Goal: Information Seeking & Learning: Understand process/instructions

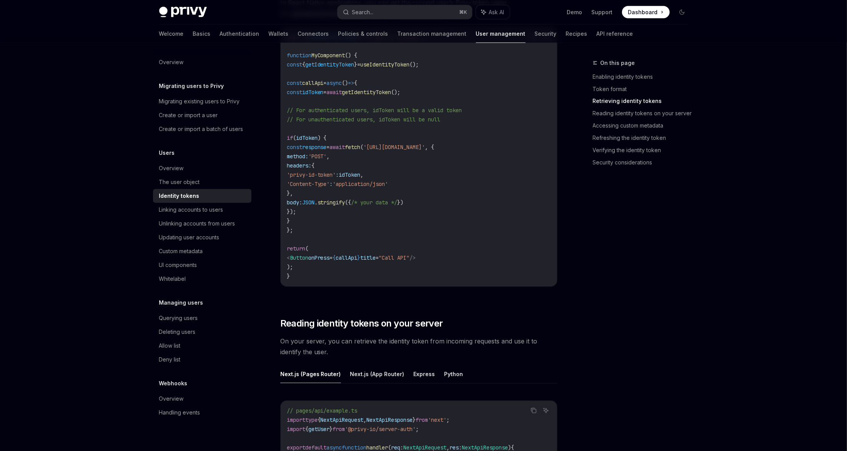
scroll to position [694, 0]
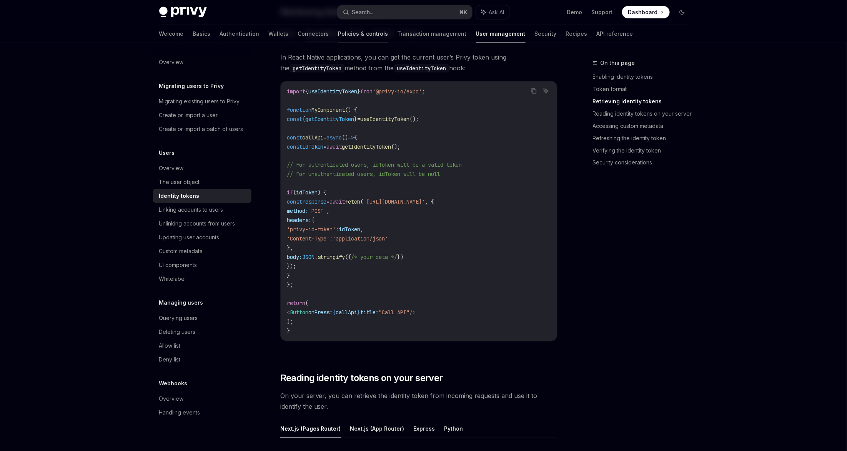
click at [338, 36] on link "Policies & controls" at bounding box center [363, 34] width 50 height 18
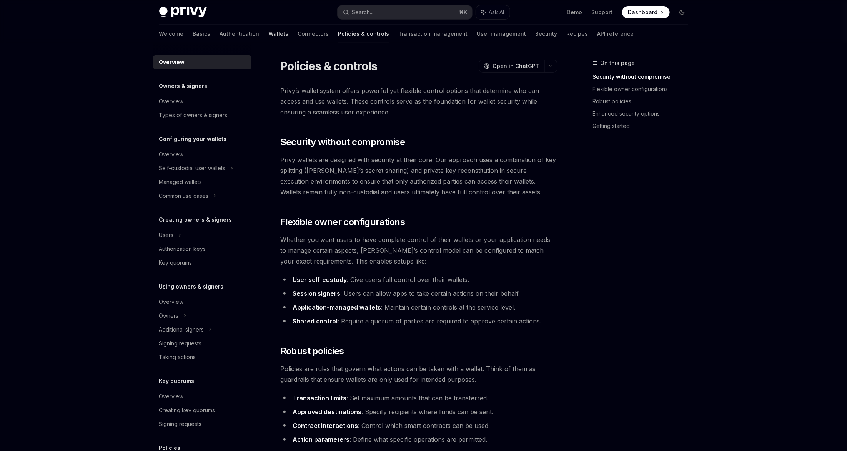
click at [269, 34] on link "Wallets" at bounding box center [279, 34] width 20 height 18
type textarea "*"
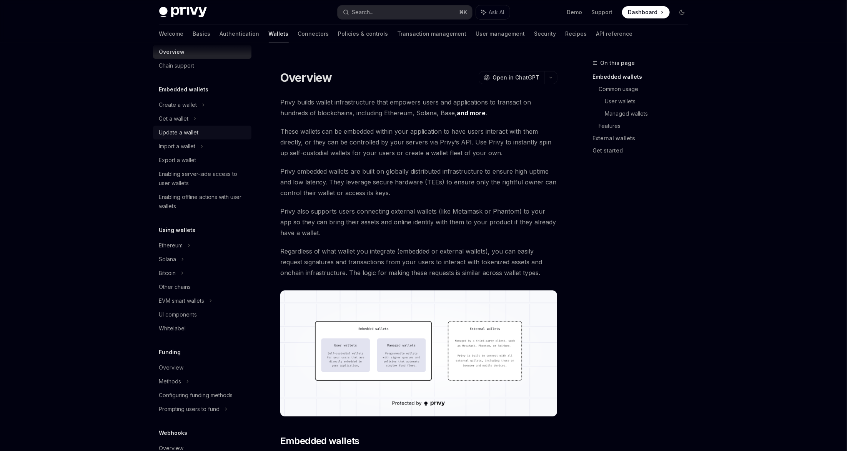
scroll to position [15, 0]
click at [198, 299] on div "EVM smart wallets" at bounding box center [181, 300] width 45 height 9
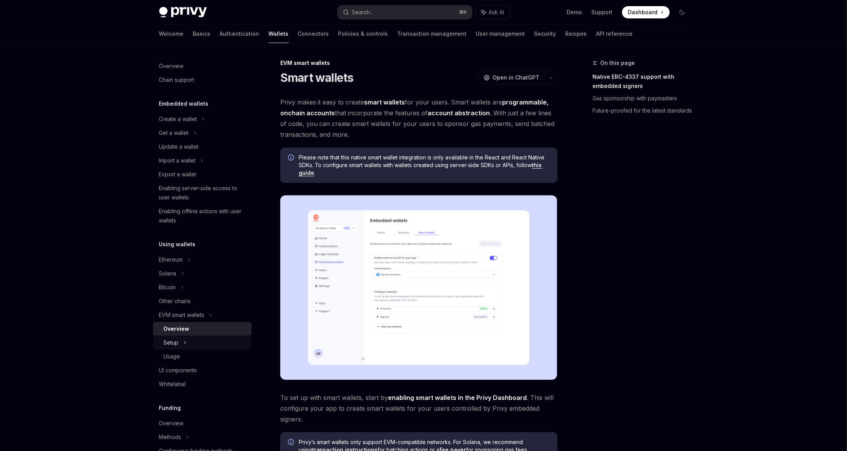
click at [179, 347] on div "Setup" at bounding box center [202, 343] width 98 height 14
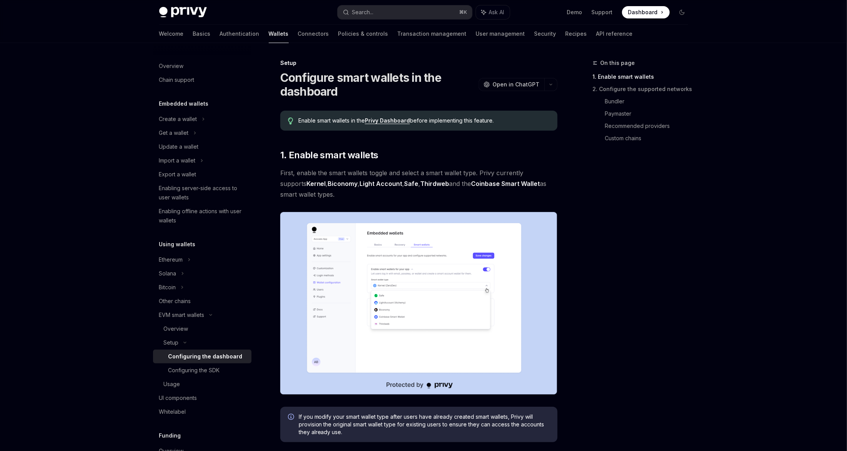
click at [190, 353] on div "Configuring the dashboard" at bounding box center [205, 356] width 74 height 9
click at [201, 368] on div "Configuring the SDK" at bounding box center [193, 370] width 51 height 9
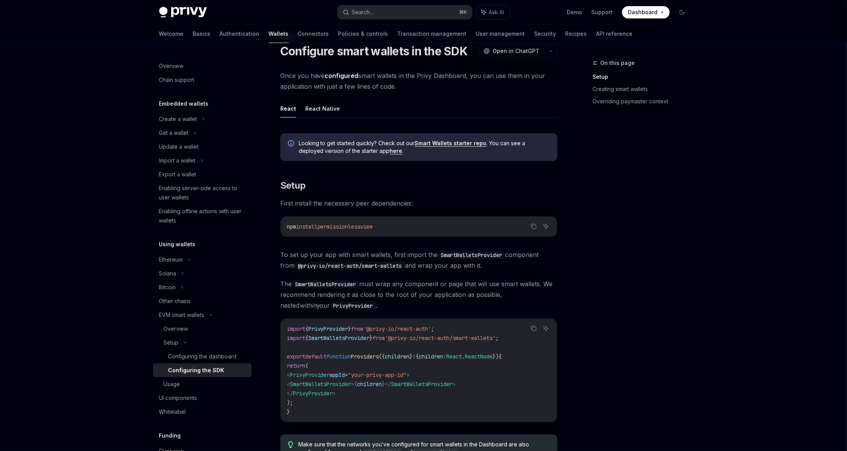
scroll to position [33, 0]
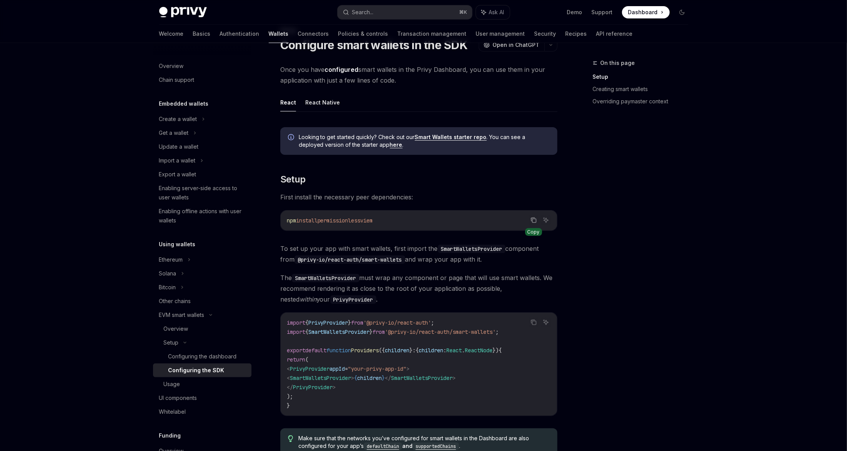
click at [535, 219] on icon "Copy the contents from the code block" at bounding box center [533, 220] width 6 height 6
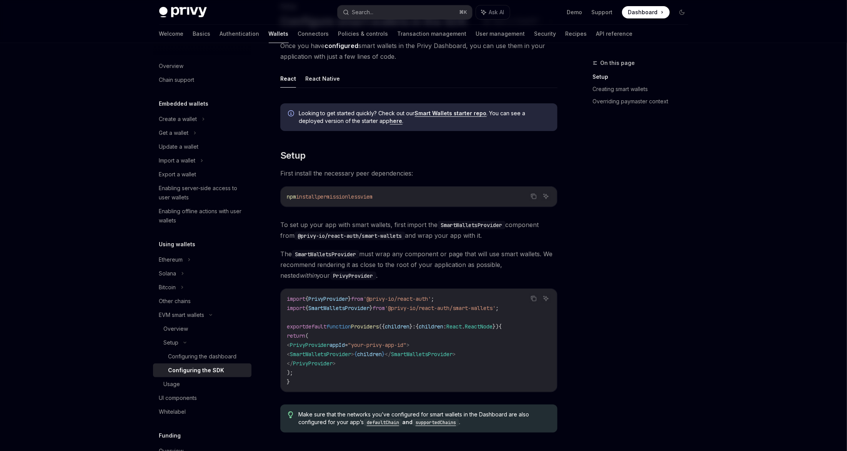
scroll to position [68, 0]
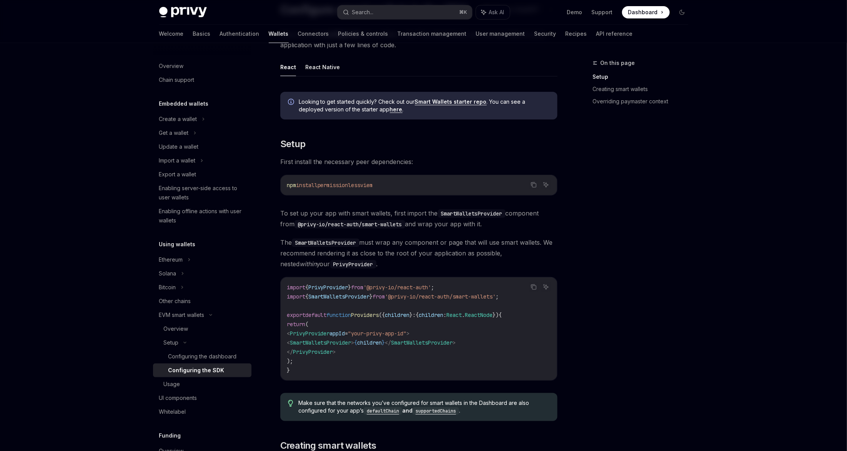
drag, startPoint x: 377, startPoint y: 342, endPoint x: 304, endPoint y: 342, distance: 72.6
click at [304, 342] on span "< SmartWalletsProvider > { children } </ SmartWalletsProvider >" at bounding box center [371, 342] width 169 height 7
copy span "< SmartWalletsProvider >"
drag, startPoint x: 526, startPoint y: 296, endPoint x: 292, endPoint y: 295, distance: 233.7
click at [292, 295] on div "Copy Ask AI import { PrivyProvider } from '@privy-io/react-auth' ; import { Sma…" at bounding box center [418, 329] width 277 height 104
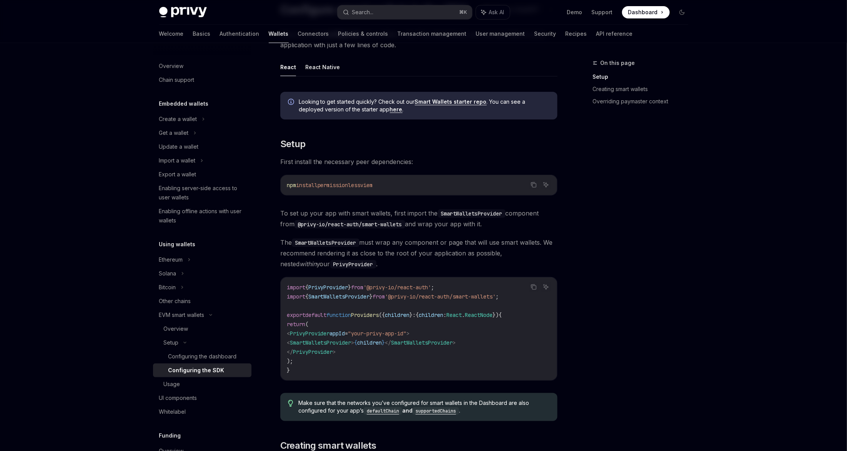
click at [445, 296] on span "'@privy-io/react-auth/smart-wallets'" at bounding box center [440, 296] width 111 height 7
click at [533, 288] on icon "Copy the contents from the code block" at bounding box center [533, 287] width 6 height 6
click at [493, 309] on code "import { PrivyProvider } from '@privy-io/react-auth' ; import { SmartWalletsPro…" at bounding box center [419, 329] width 264 height 92
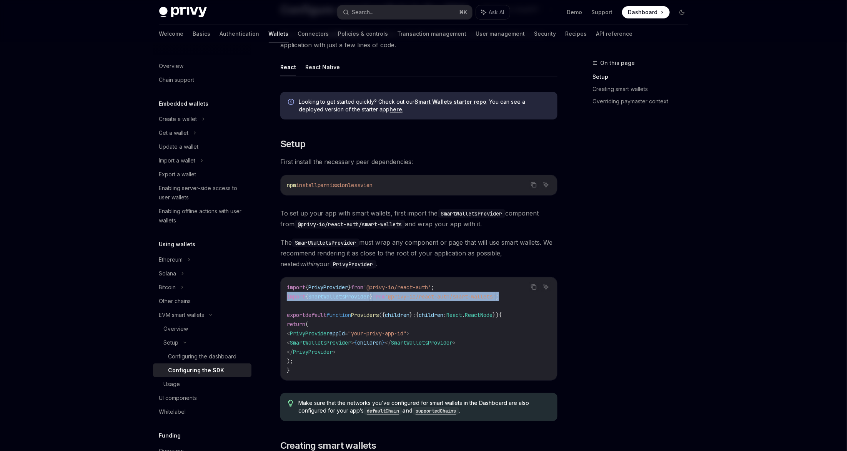
drag, startPoint x: 476, startPoint y: 297, endPoint x: 285, endPoint y: 298, distance: 191.4
click at [285, 298] on div "import { PrivyProvider } from '@privy-io/react-auth' ; import { SmartWalletsPro…" at bounding box center [419, 328] width 276 height 103
copy span "import { SmartWalletsProvider } from '@privy-io/react-auth/smart-wallets' ;"
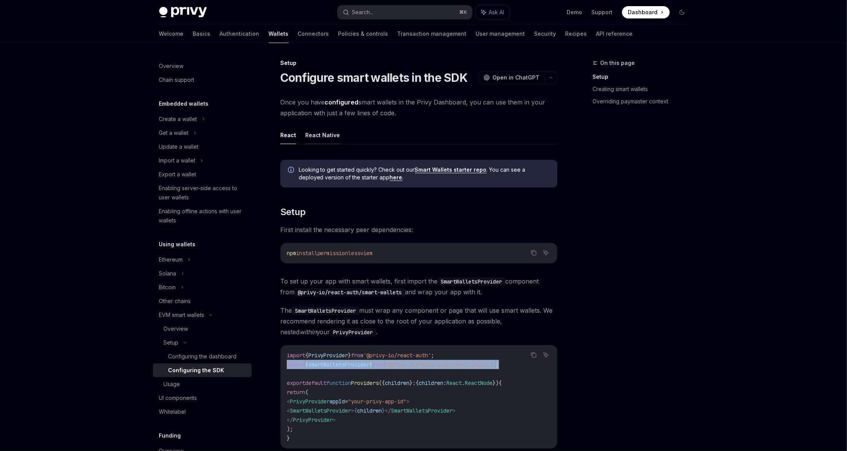
click at [329, 135] on button "React Native" at bounding box center [322, 135] width 35 height 18
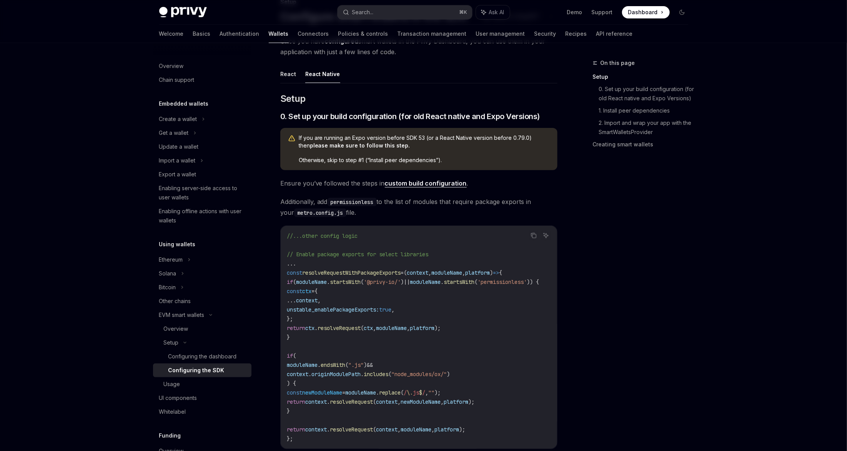
scroll to position [60, 0]
click at [482, 175] on div "​ Setup ​ 0. Set up your build configuration (for old React native and Expo Ver…" at bounding box center [418, 458] width 277 height 729
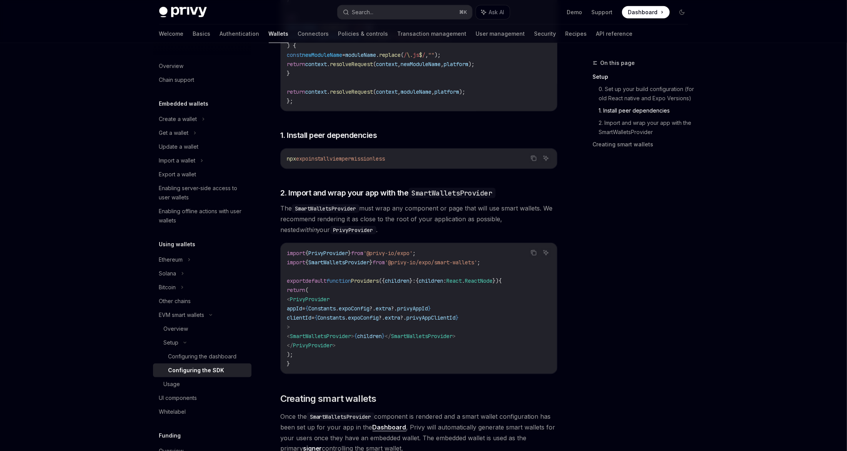
scroll to position [397, 0]
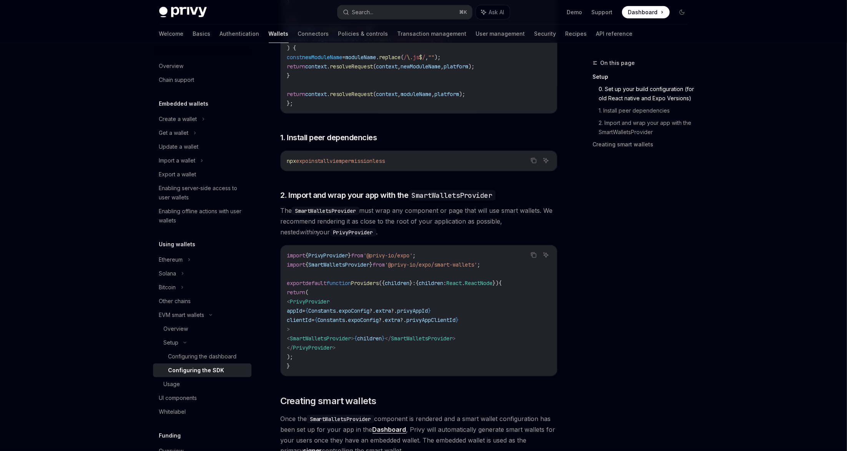
drag, startPoint x: 406, startPoint y: 163, endPoint x: 279, endPoint y: 162, distance: 126.8
click at [279, 163] on div "Setup Configure smart wallets in the SDK OpenAI Open in ChatGPT OpenAI Open in …" at bounding box center [347, 131] width 424 height 938
copy span "npx expo install viem permissionless"
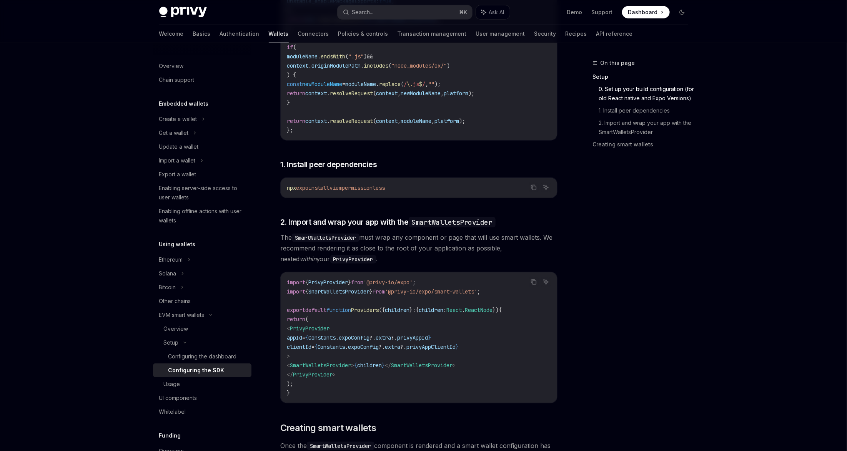
copy span "npx expo install viem permissionless"
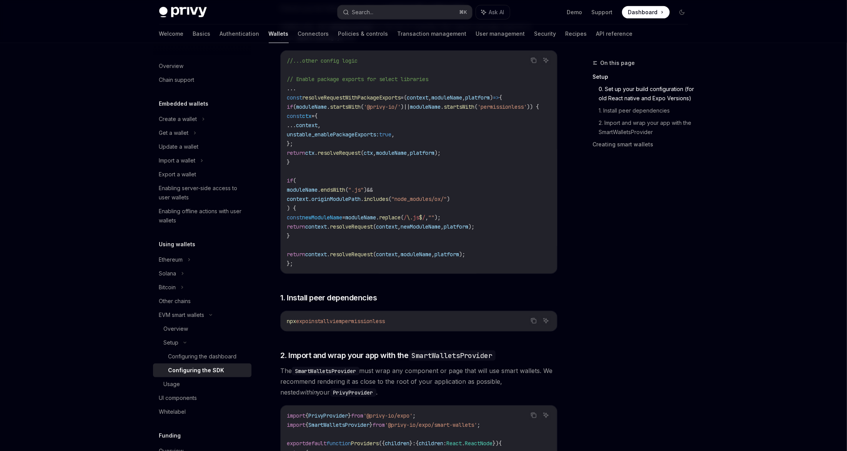
click at [462, 291] on div "​ Setup ​ 0. Set up your build configuration (for old React native and Expo Ver…" at bounding box center [418, 281] width 277 height 729
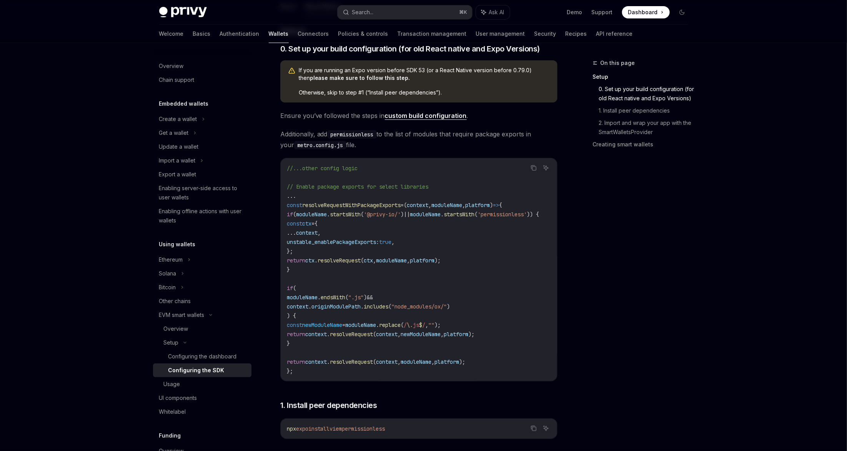
scroll to position [128, 0]
click at [405, 115] on link "custom build configuration" at bounding box center [426, 117] width 82 height 8
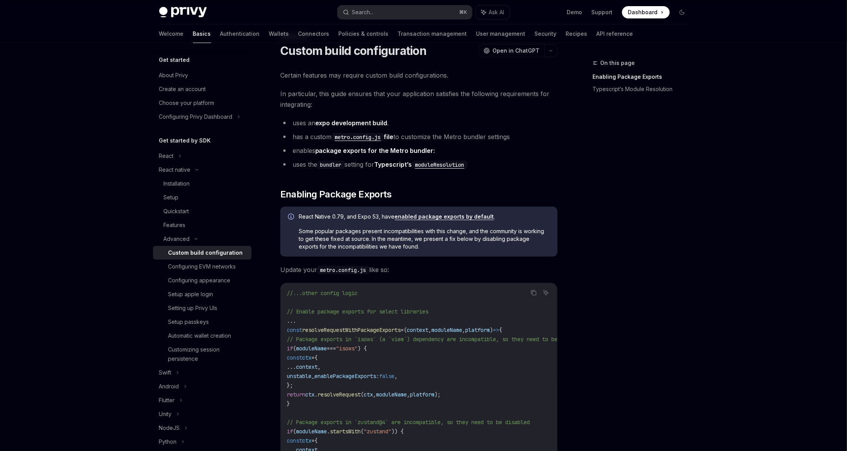
scroll to position [76, 0]
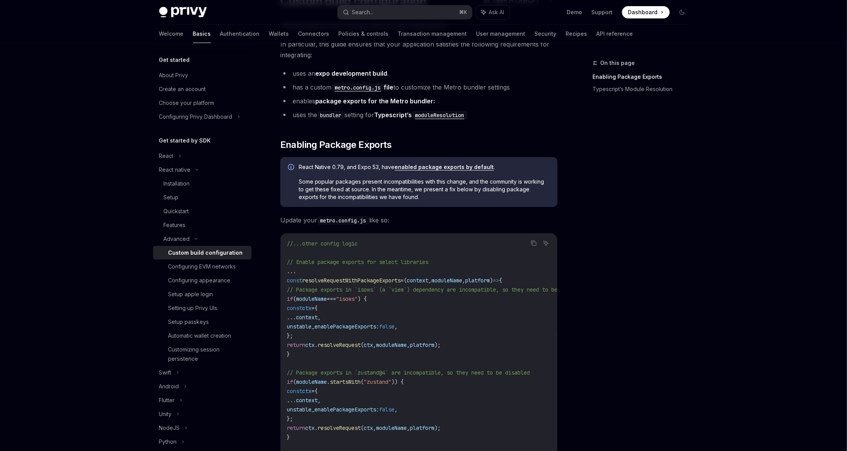
click at [355, 130] on div "Certain features may require custom build configurations. In particular, this g…" at bounding box center [418, 428] width 277 height 817
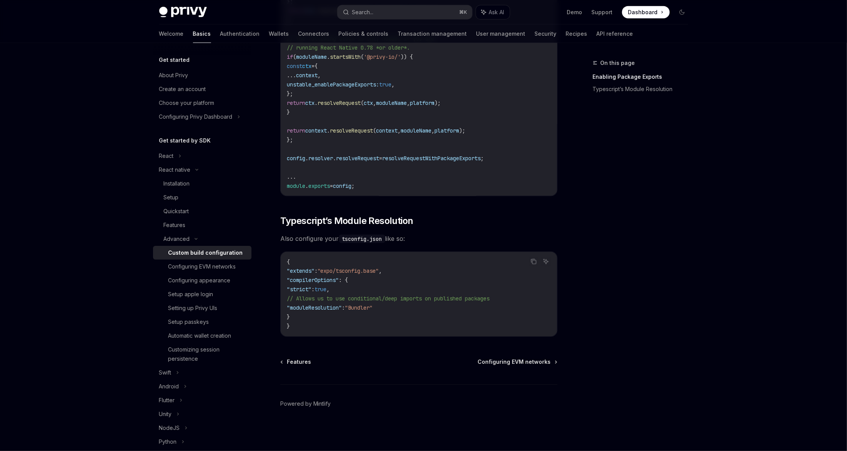
scroll to position [0, 0]
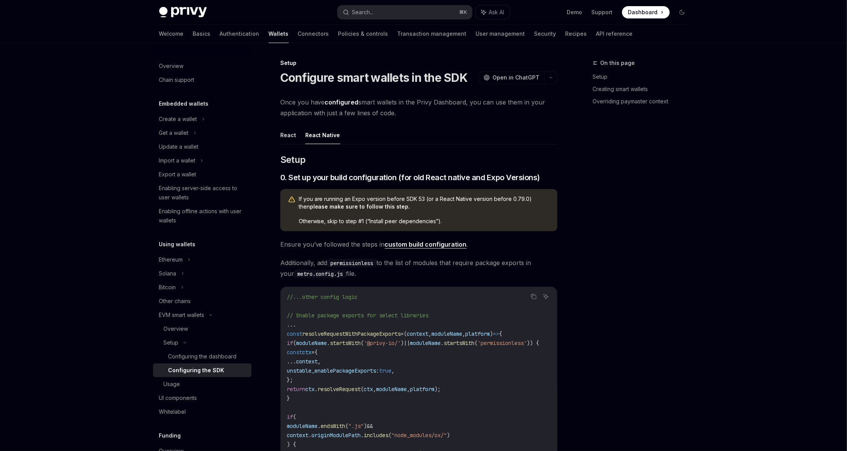
click at [470, 211] on div "If you are running an Expo version before SDK 53 (or a React Native version bef…" at bounding box center [424, 210] width 251 height 30
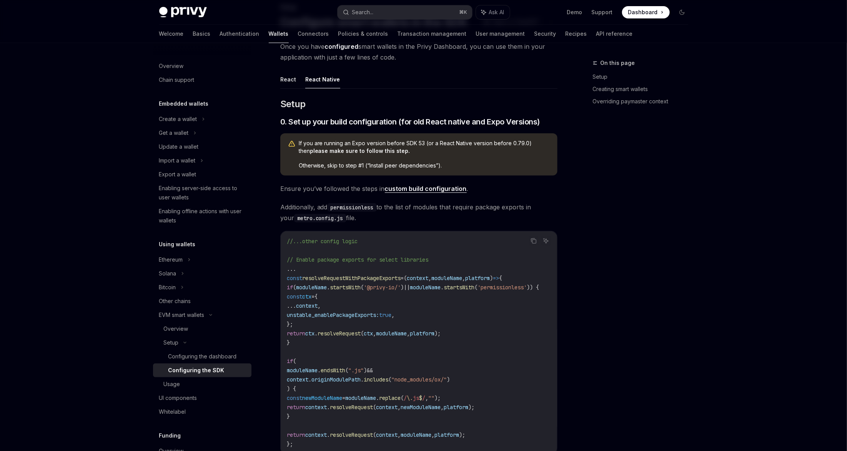
scroll to position [82, 0]
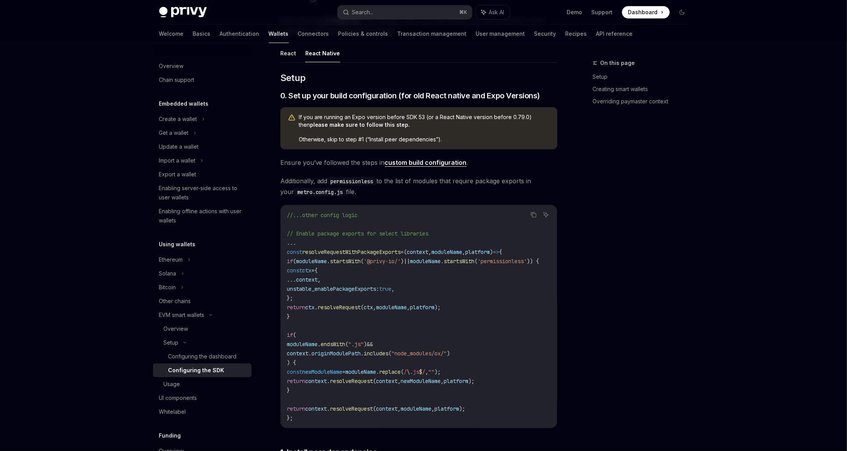
click at [439, 166] on span "Ensure you’ve followed the steps in custom build configuration ." at bounding box center [418, 162] width 277 height 11
click at [439, 162] on link "custom build configuration" at bounding box center [426, 163] width 82 height 8
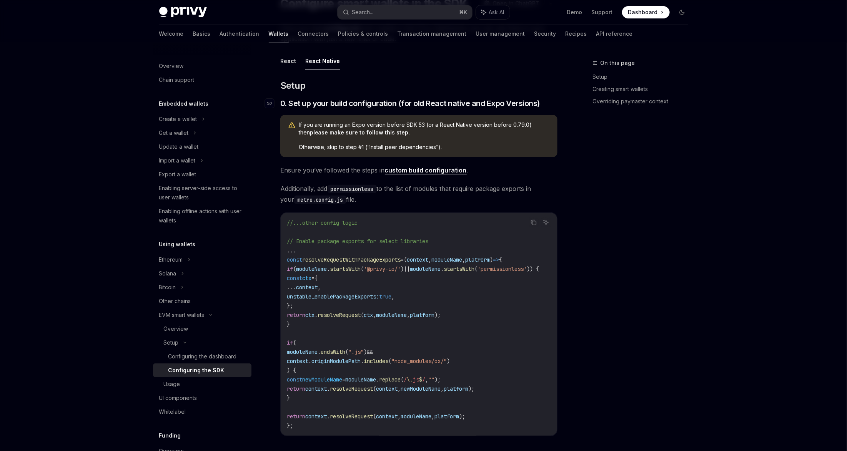
scroll to position [108, 0]
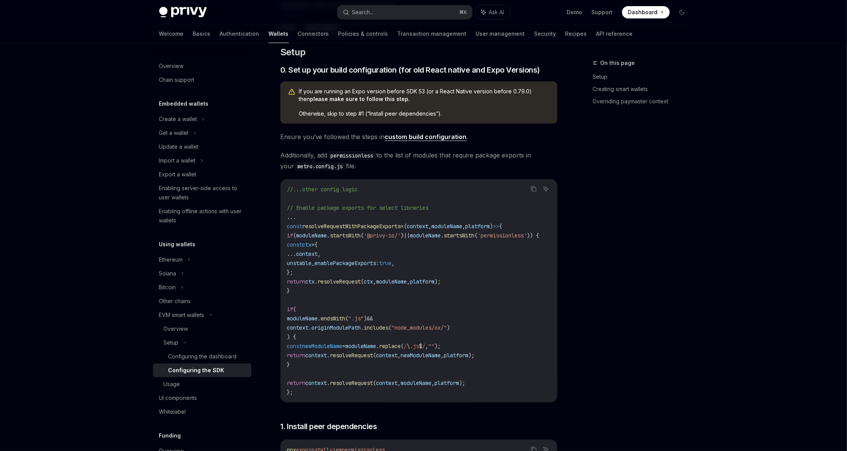
click at [331, 267] on code "//...other config logic // Enable package exports for select libraries ... cons…" at bounding box center [422, 291] width 271 height 212
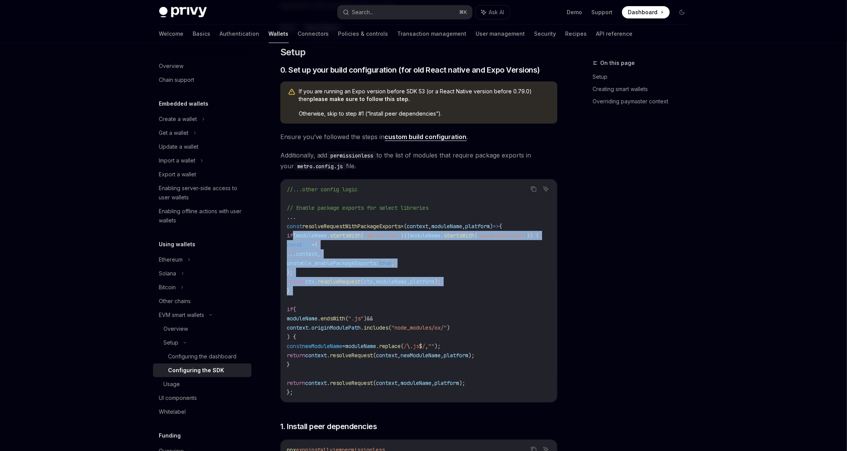
drag, startPoint x: 294, startPoint y: 237, endPoint x: 340, endPoint y: 301, distance: 78.8
click at [340, 301] on code "//...other config logic // Enable package exports for select libraries ... cons…" at bounding box center [422, 291] width 271 height 212
copy code "if ( moduleName . startsWith ( '@privy-io/' ) || moduleName . startsWith ( 'per…"
drag, startPoint x: 286, startPoint y: 303, endPoint x: 351, endPoint y: 362, distance: 87.9
click at [351, 362] on div "//...other config logic // Enable package exports for select libraries ... cons…" at bounding box center [419, 290] width 276 height 223
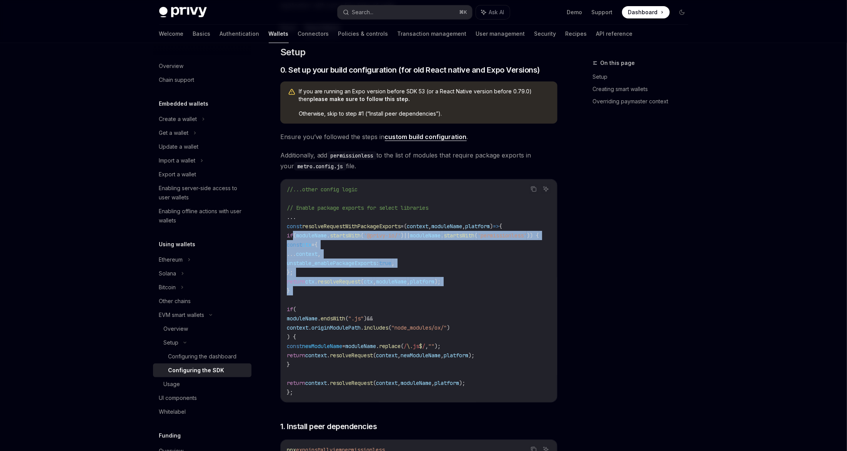
copy code "if ( moduleName . endsWith ( ".js" ) && context . originModulePath . includes (…"
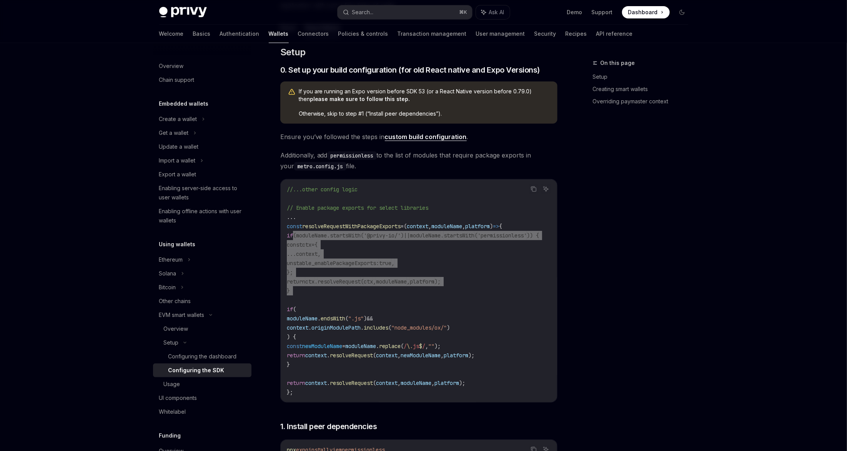
scroll to position [349, 0]
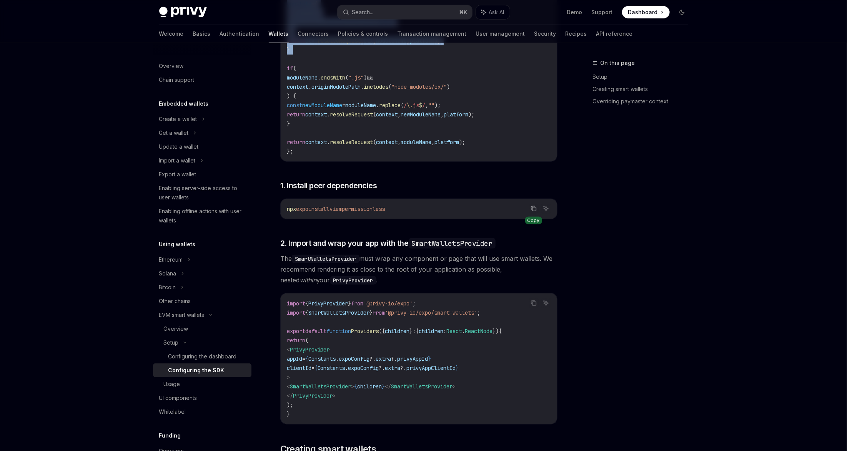
click at [531, 211] on icon "Copy the contents from the code block" at bounding box center [533, 209] width 6 height 6
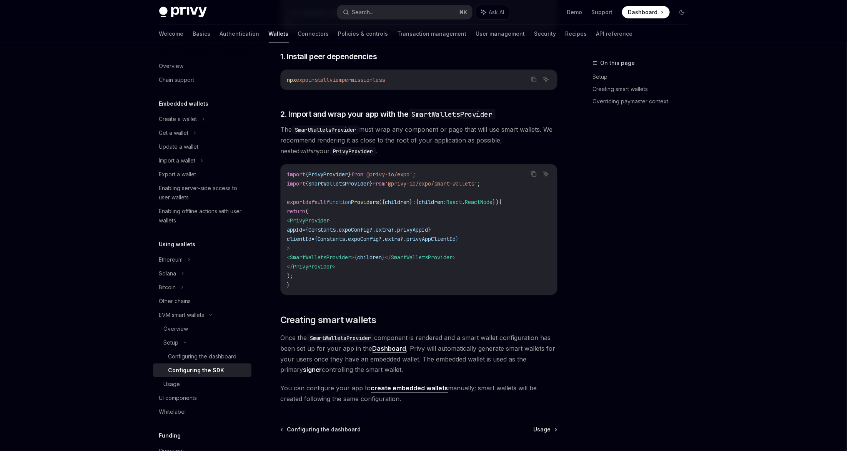
scroll to position [479, 0]
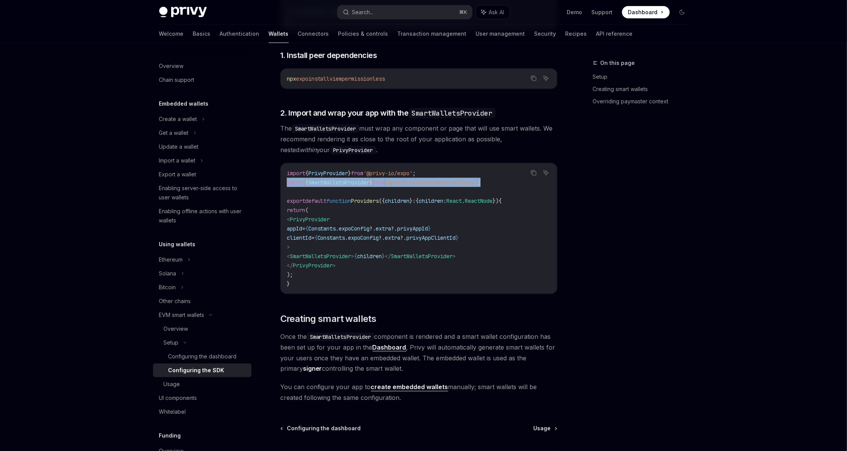
drag, startPoint x: 501, startPoint y: 184, endPoint x: 265, endPoint y: 184, distance: 236.3
click at [264, 184] on div "Setup Configure smart wallets in the SDK OpenAI Open in ChatGPT OpenAI Open in …" at bounding box center [347, 49] width 424 height 938
copy span "import { SmartWalletsProvider } from '@privy-io/expo/smart-wallets' ;"
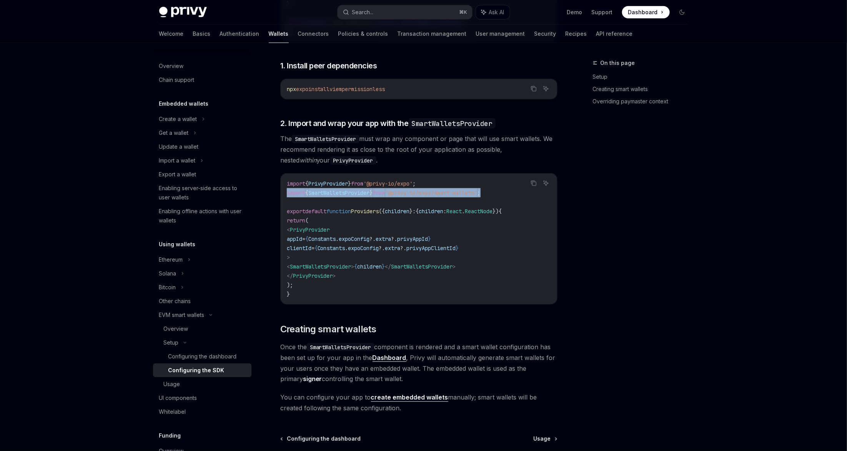
scroll to position [474, 0]
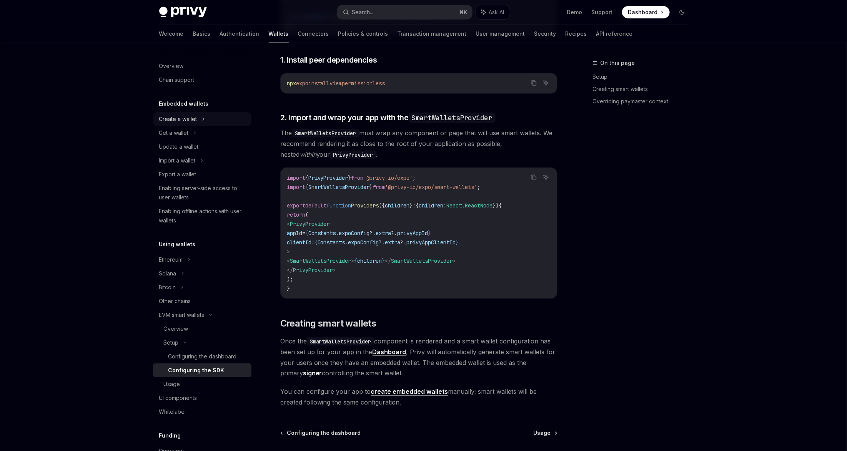
click at [186, 121] on div "Create a wallet" at bounding box center [178, 119] width 38 height 9
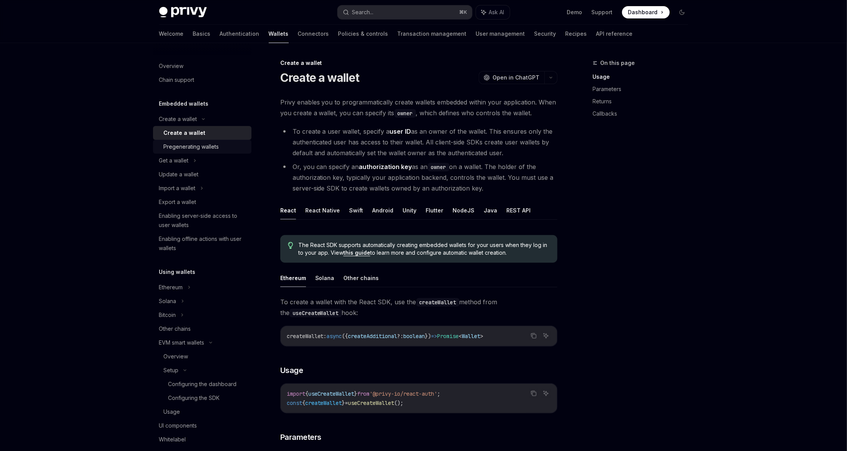
click at [207, 144] on div "Pregenerating wallets" at bounding box center [191, 146] width 55 height 9
type textarea "*"
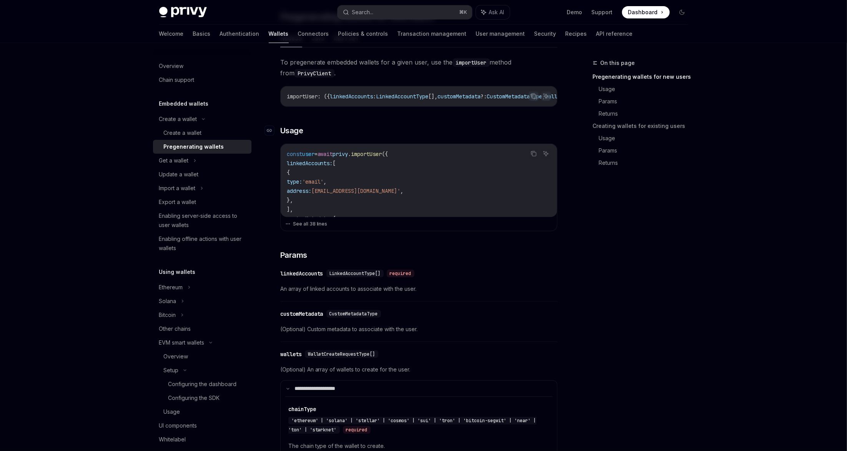
scroll to position [128, 0]
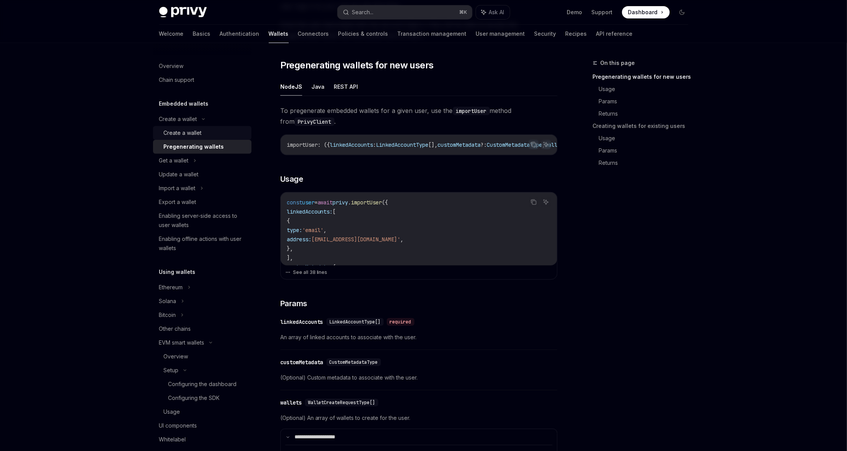
click at [210, 133] on div "Create a wallet" at bounding box center [205, 132] width 83 height 9
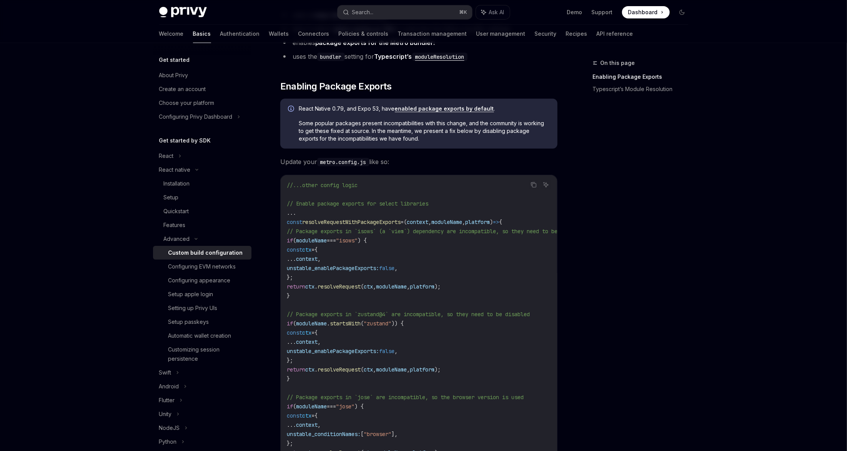
scroll to position [149, 0]
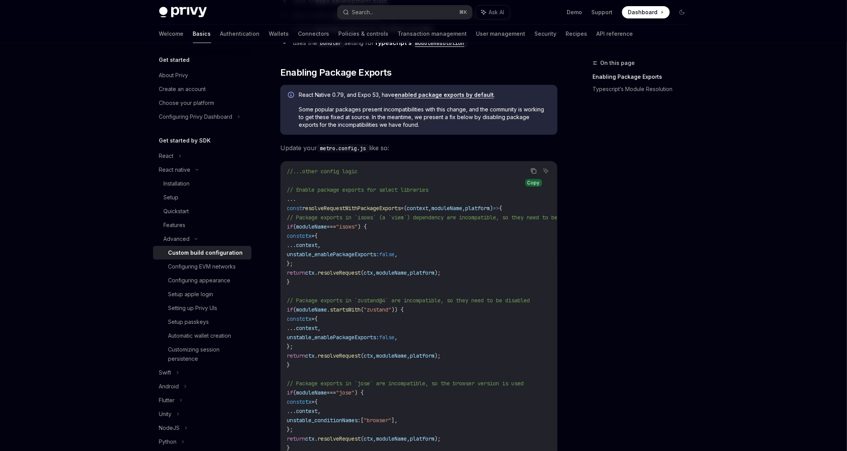
click at [532, 170] on icon "Copy the contents from the code block" at bounding box center [533, 171] width 6 height 6
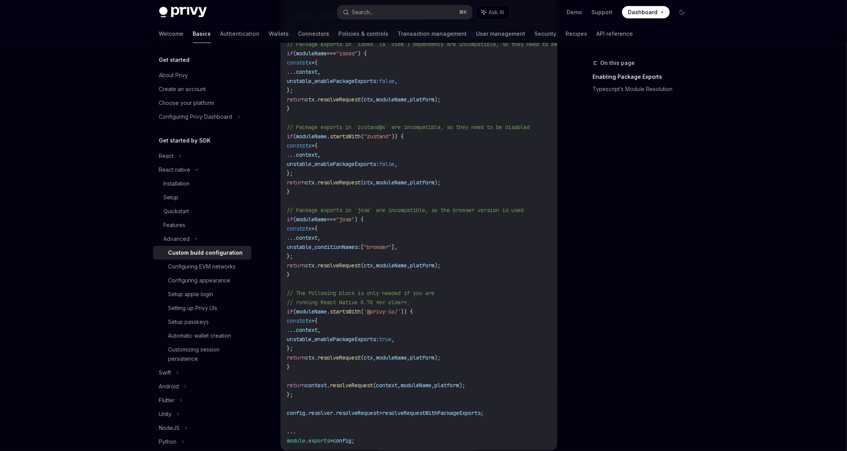
scroll to position [343, 0]
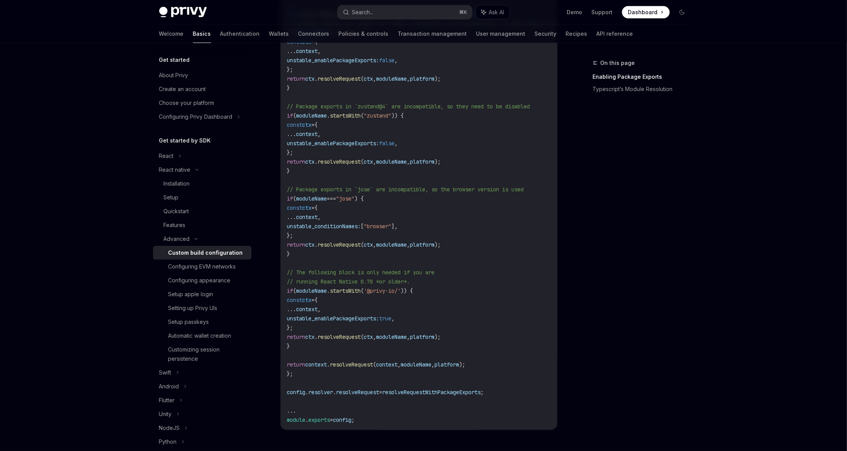
click at [387, 265] on code "//...other config logic // Enable package exports for select libraries ... cons…" at bounding box center [445, 199] width 317 height 452
click at [389, 264] on code "//...other config logic // Enable package exports for select libraries ... cons…" at bounding box center [445, 199] width 317 height 452
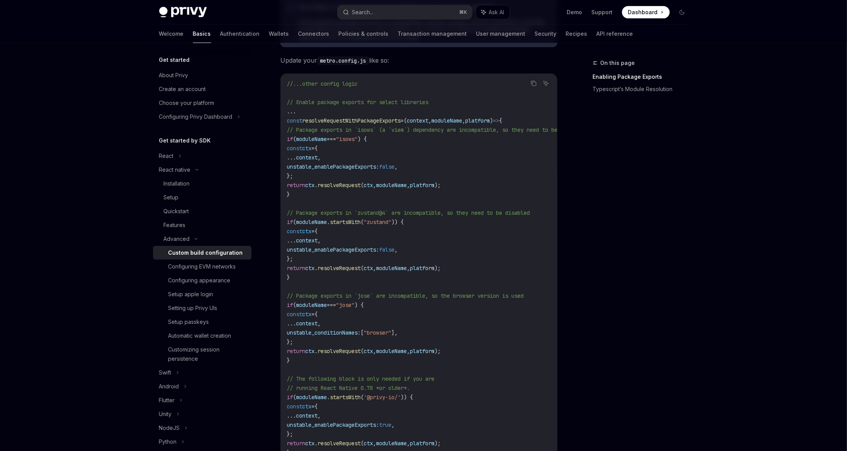
scroll to position [234, 0]
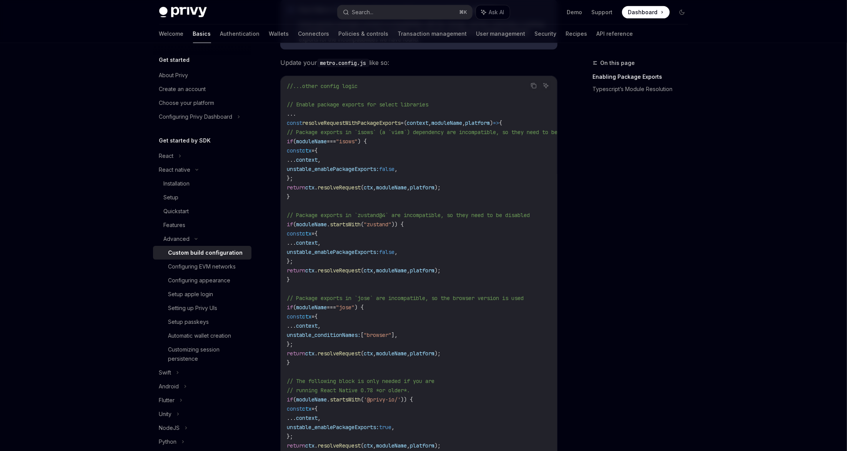
click at [379, 249] on span "unstable_enablePackageExports:" at bounding box center [333, 252] width 92 height 7
click at [319, 200] on code "//...other config logic // Enable package exports for select libraries ... cons…" at bounding box center [445, 307] width 317 height 452
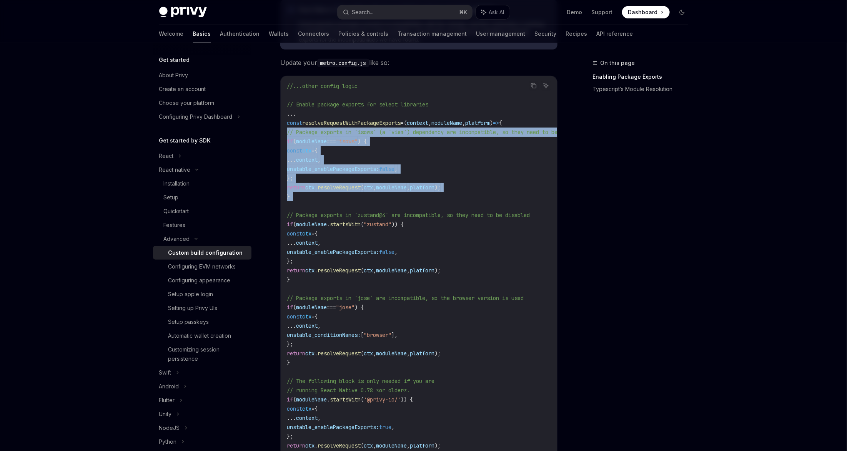
drag, startPoint x: 319, startPoint y: 200, endPoint x: 287, endPoint y: 136, distance: 71.8
click at [287, 136] on code "//...other config logic // Enable package exports for select libraries ... cons…" at bounding box center [445, 307] width 317 height 452
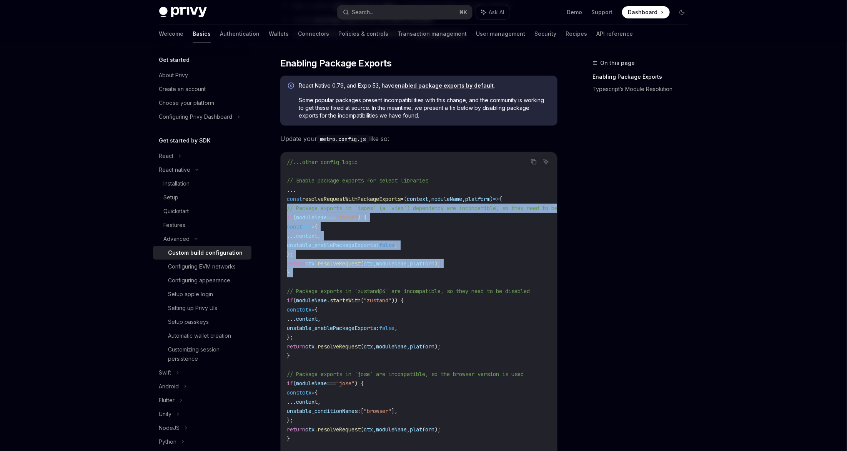
scroll to position [0, 0]
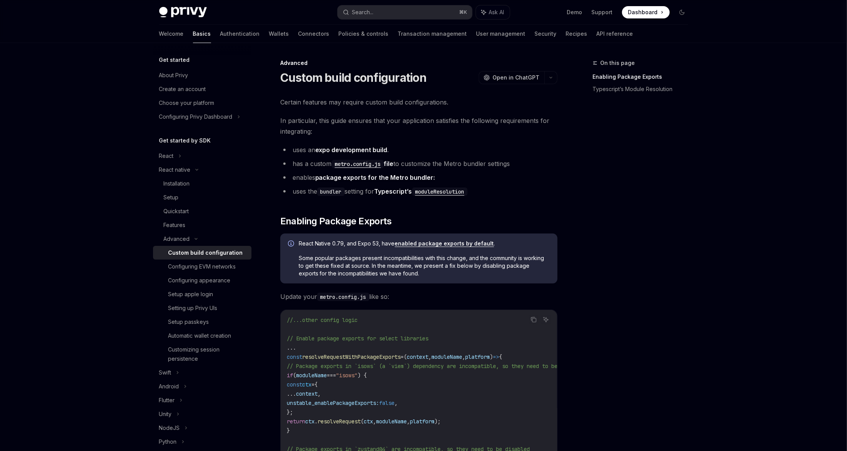
click at [421, 136] on span "In particular, this guide ensures that your application satisfies the following…" at bounding box center [418, 126] width 277 height 22
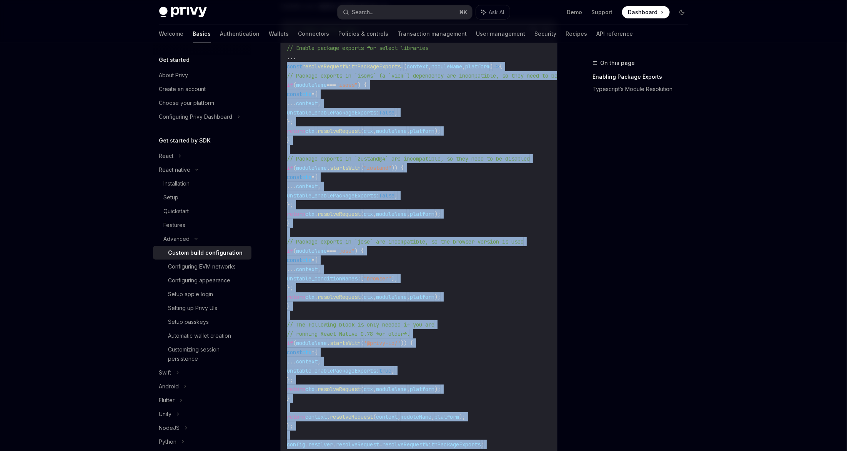
scroll to position [291, 0]
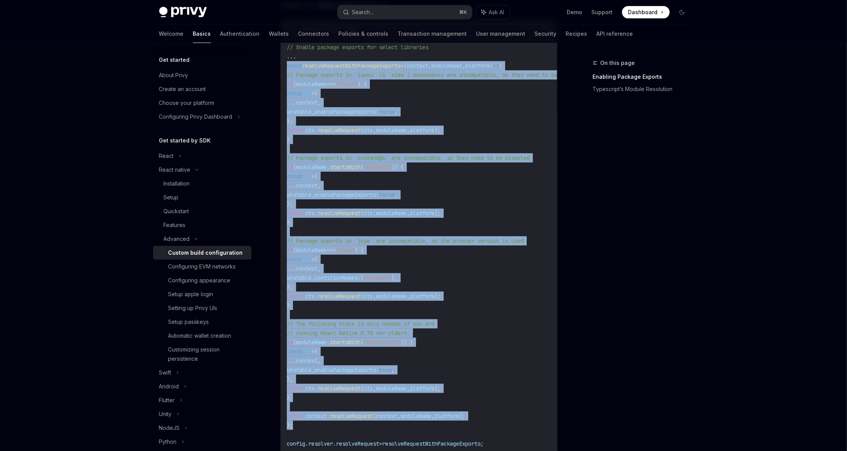
drag, startPoint x: 286, startPoint y: 83, endPoint x: 382, endPoint y: 425, distance: 355.6
click at [382, 425] on div "//...other config logic // Enable package exports for select libraries ... cons…" at bounding box center [419, 250] width 276 height 463
copy code "const resolveRequestWithPackageExports = ( context , moduleName , platform ) =>…"
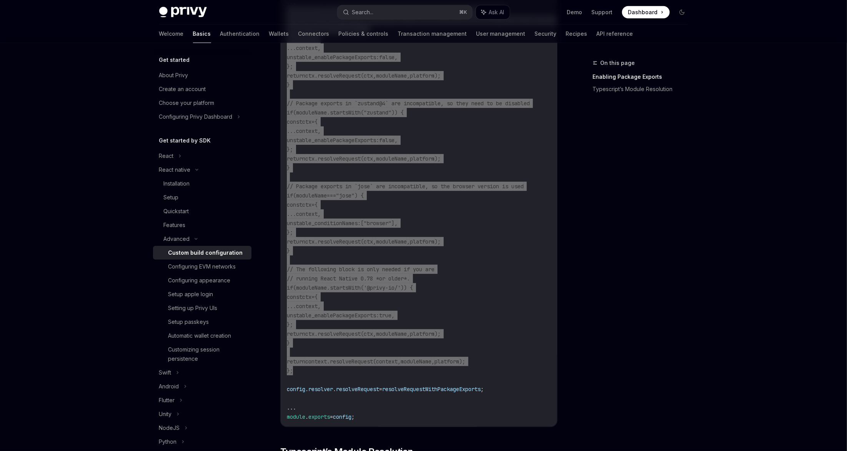
scroll to position [349, 0]
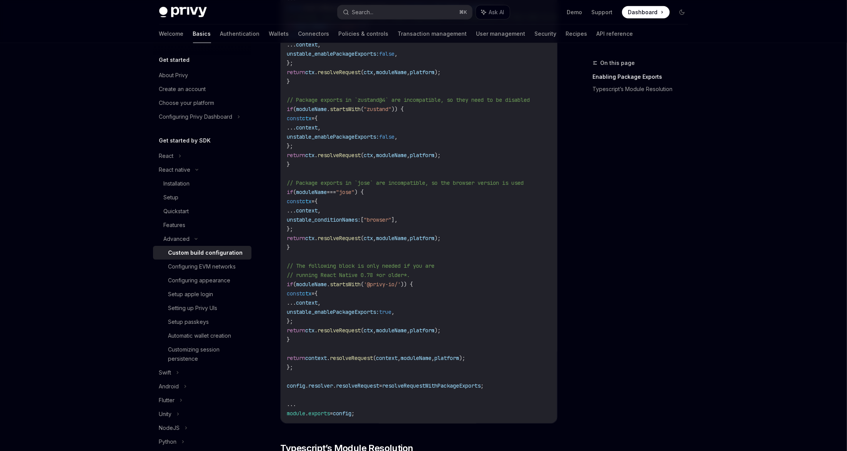
click at [300, 390] on code "//...other config logic // Enable package exports for select libraries ... cons…" at bounding box center [445, 192] width 317 height 452
drag, startPoint x: 285, startPoint y: 385, endPoint x: 528, endPoint y: 381, distance: 242.9
click at [528, 381] on div "//...other config logic // Enable package exports for select libraries ... cons…" at bounding box center [419, 192] width 276 height 463
copy span "config . resolver . resolveRequest = resolveRequestWithPackageExports ;"
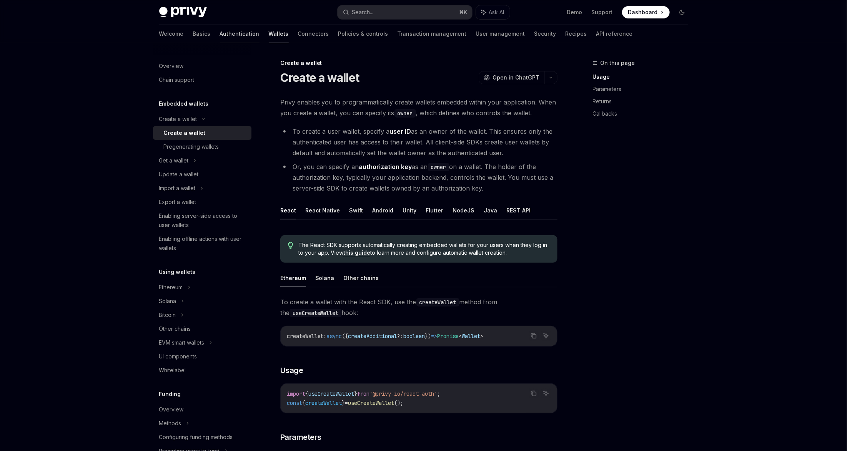
click at [220, 33] on link "Authentication" at bounding box center [240, 34] width 40 height 18
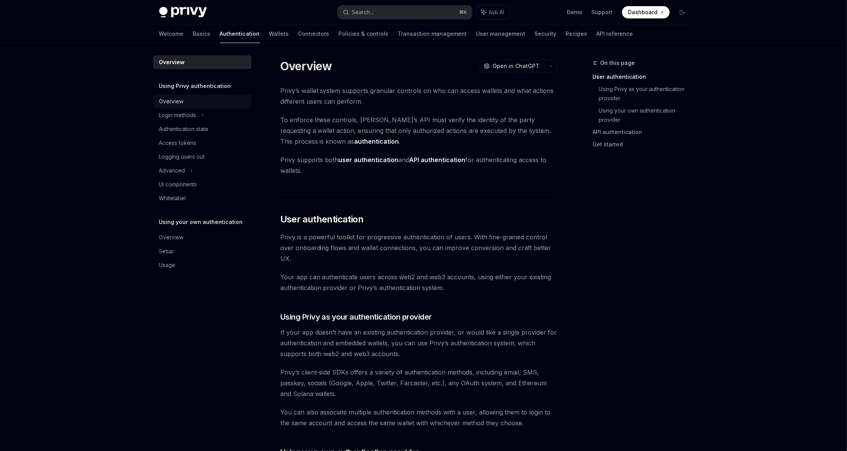
click at [194, 101] on div "Overview" at bounding box center [203, 101] width 88 height 9
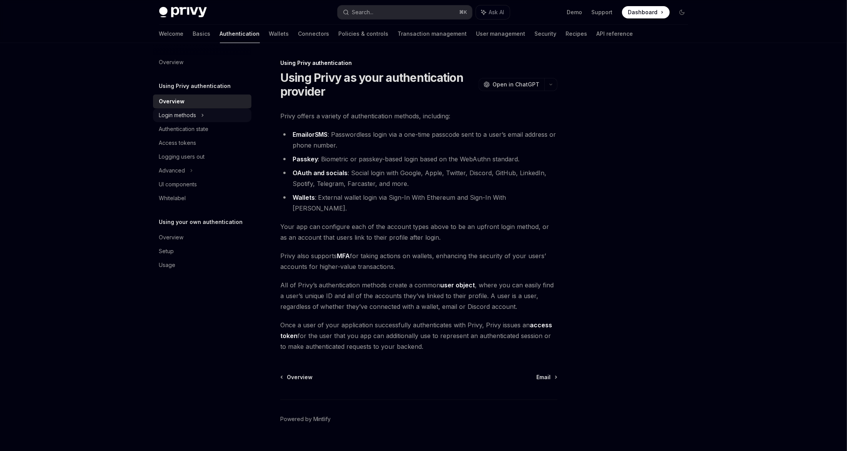
click at [198, 114] on div "Login methods" at bounding box center [202, 115] width 98 height 14
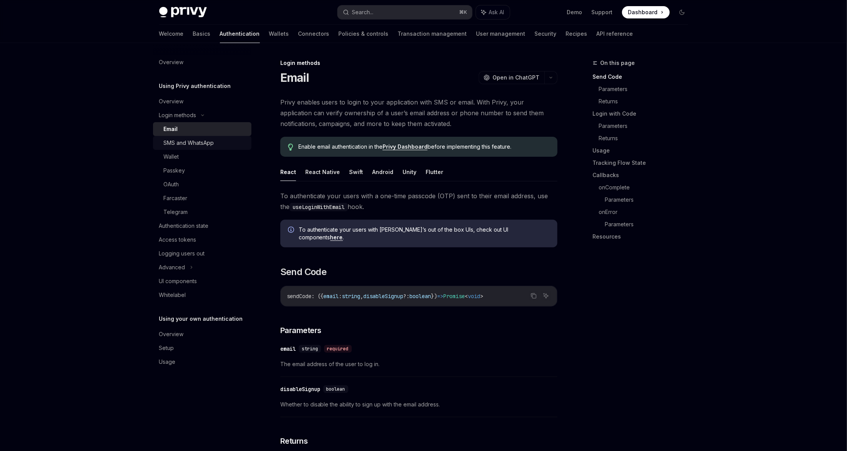
click at [202, 139] on div "SMS and WhatsApp" at bounding box center [189, 142] width 50 height 9
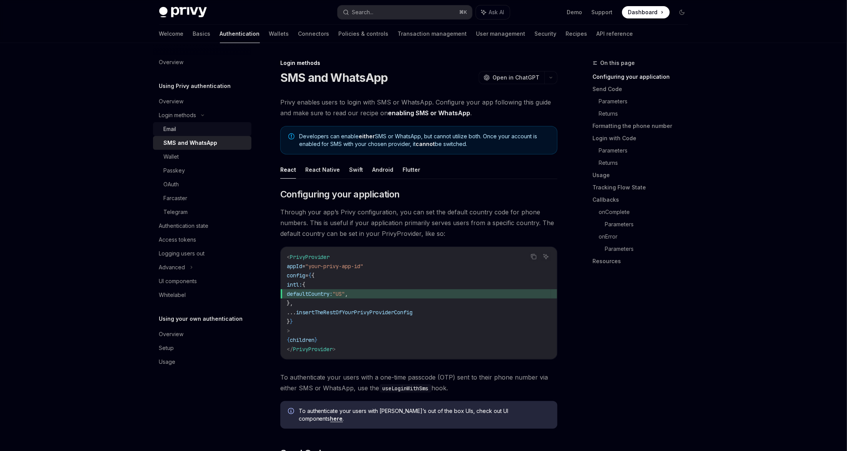
click at [195, 126] on div "Email" at bounding box center [205, 129] width 83 height 9
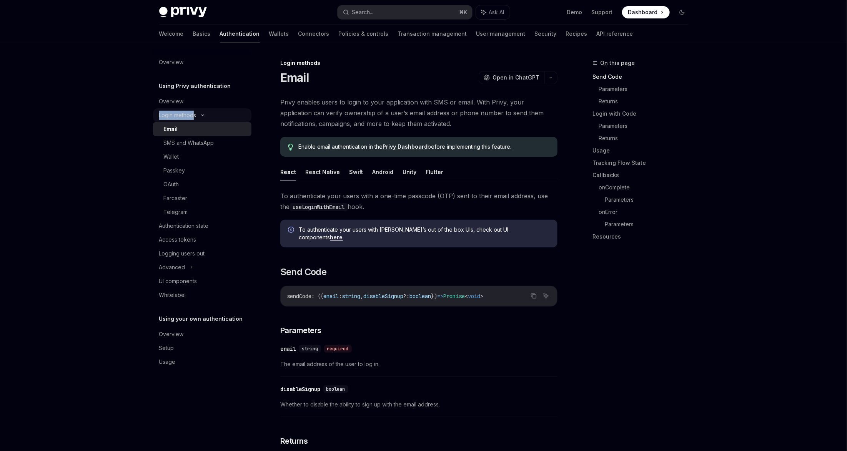
click at [195, 111] on div "Login methods" at bounding box center [177, 115] width 37 height 9
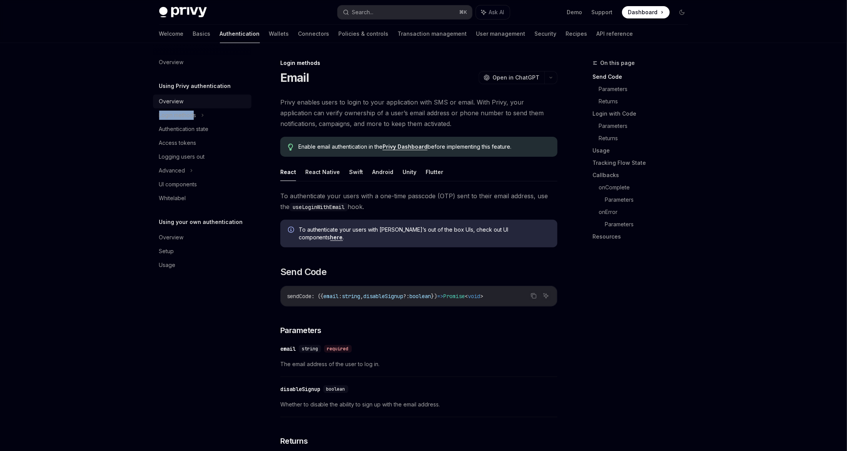
click at [191, 104] on div "Overview" at bounding box center [203, 101] width 88 height 9
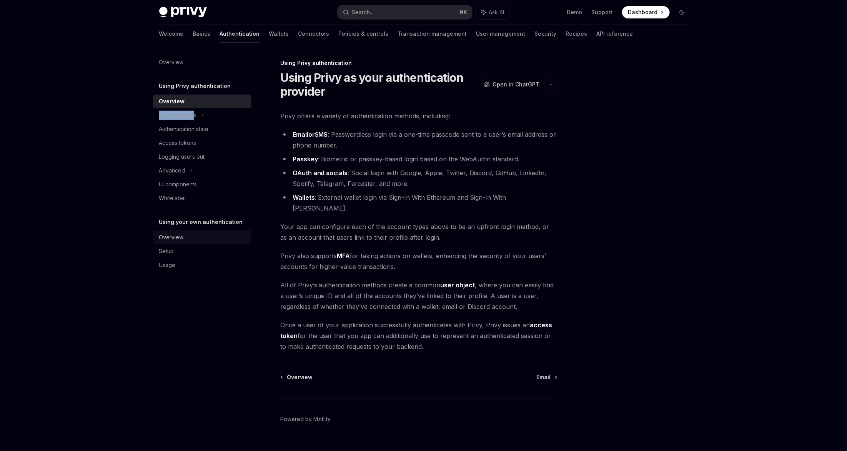
click at [170, 239] on div "Overview" at bounding box center [171, 237] width 25 height 9
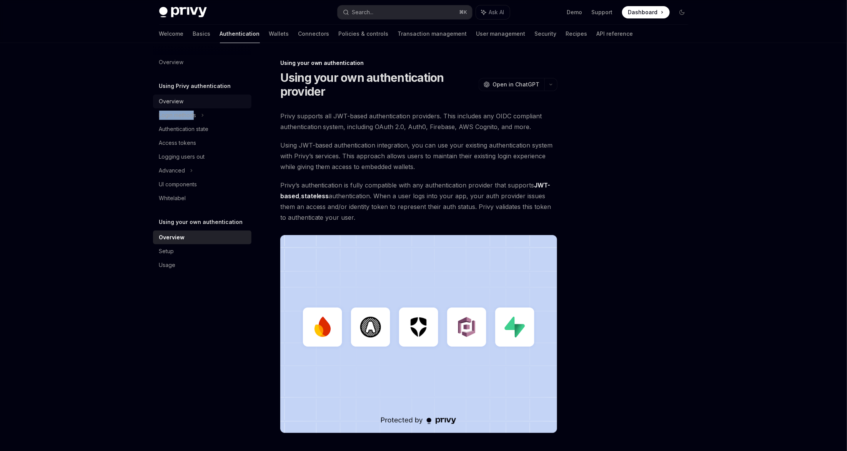
click at [186, 103] on div "Overview" at bounding box center [203, 101] width 88 height 9
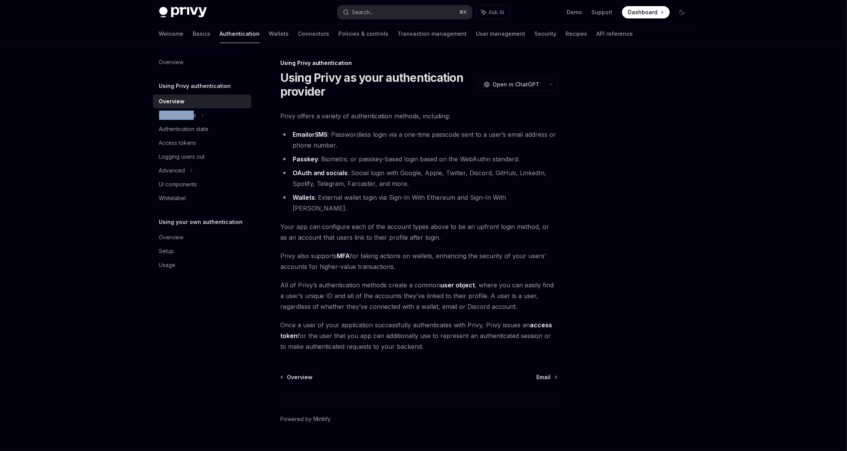
scroll to position [3, 0]
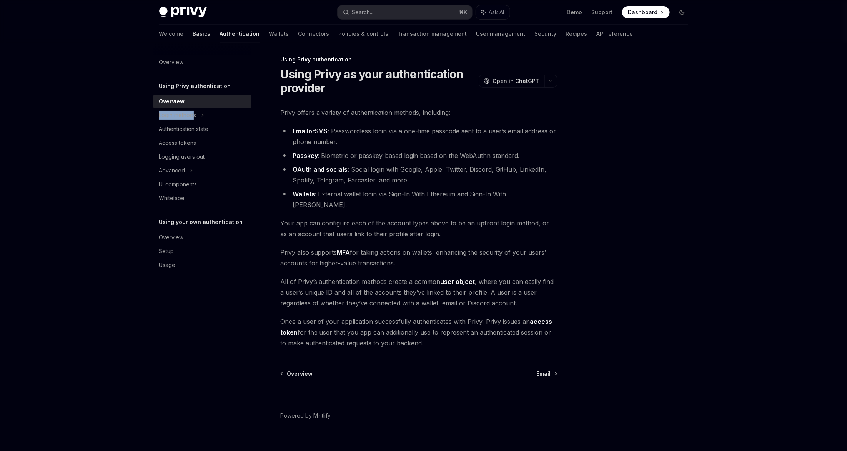
click at [193, 34] on link "Basics" at bounding box center [202, 34] width 18 height 18
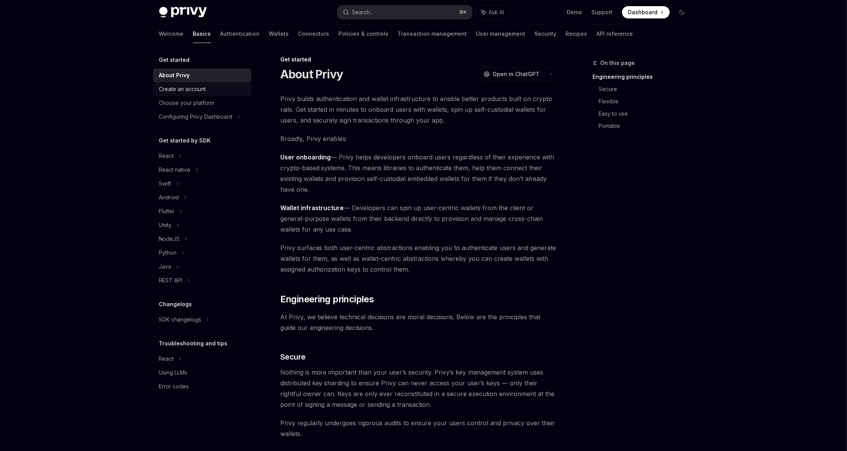
click at [181, 91] on div "Create an account" at bounding box center [182, 89] width 47 height 9
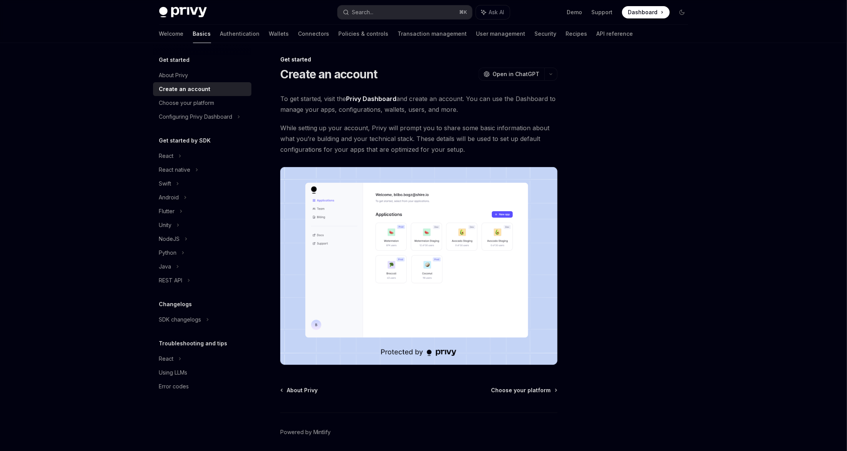
click at [189, 15] on img at bounding box center [183, 12] width 48 height 11
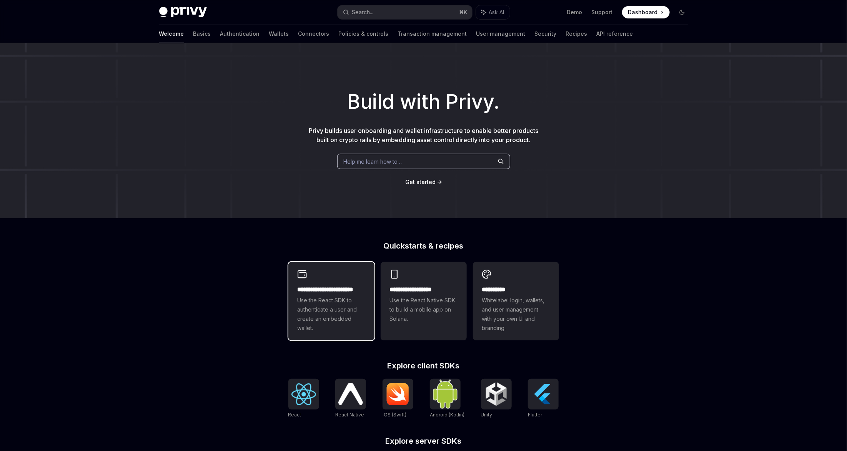
click at [350, 294] on h2 "**********" at bounding box center [331, 289] width 68 height 9
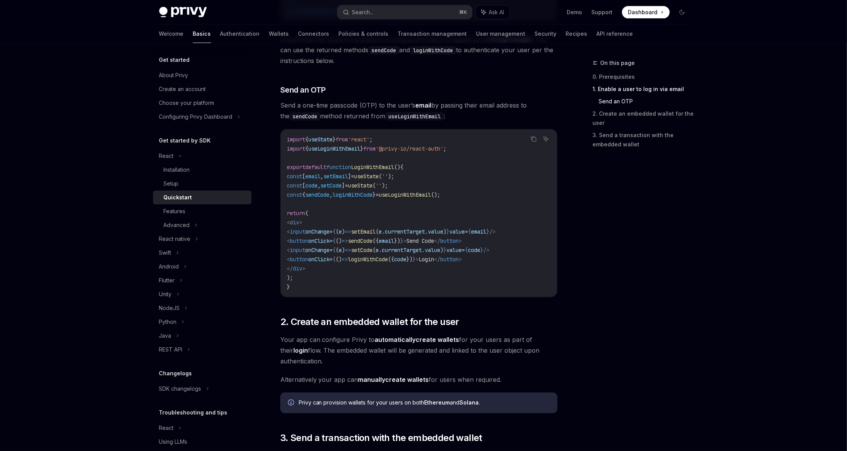
scroll to position [529, 0]
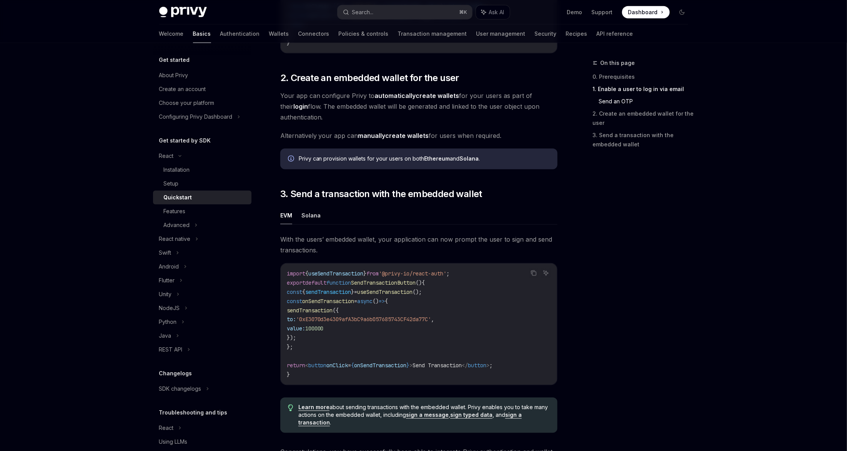
click at [398, 102] on span "Your app can configure Privy to automatically create wallets for your users as …" at bounding box center [418, 106] width 277 height 32
click at [396, 96] on strong "automatically" at bounding box center [395, 96] width 41 height 8
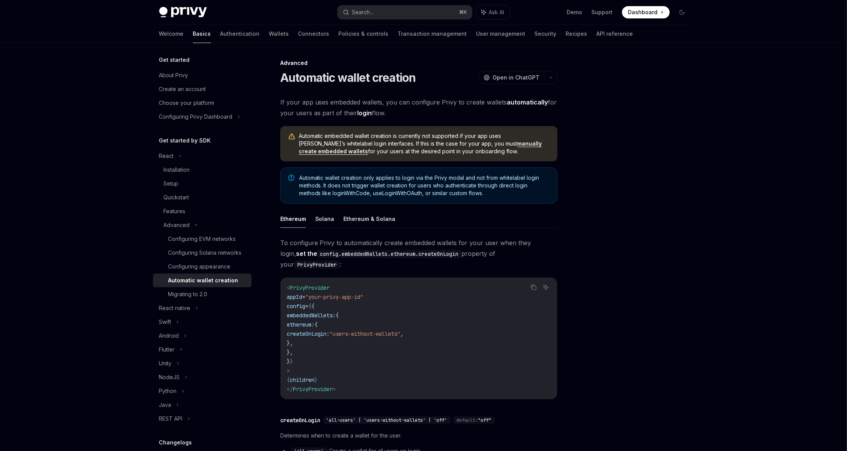
click at [344, 299] on code "< PrivyProvider appId = "your-privy-app-id" config = { { embeddedWallets: { eth…" at bounding box center [419, 338] width 264 height 111
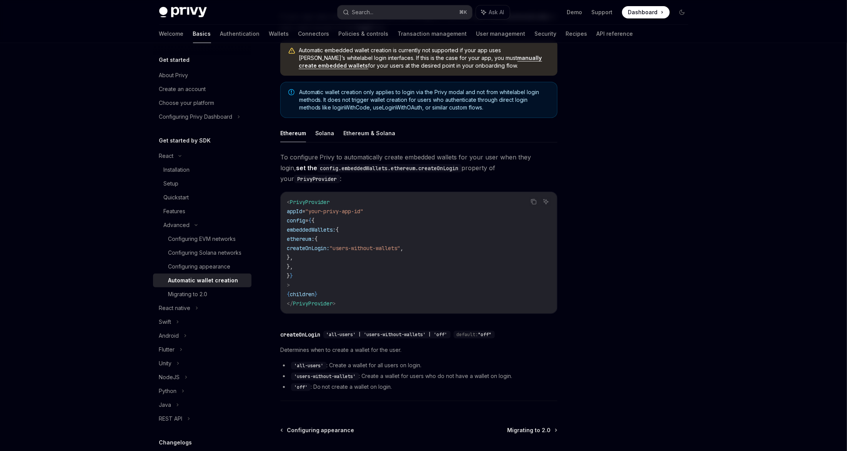
scroll to position [89, 0]
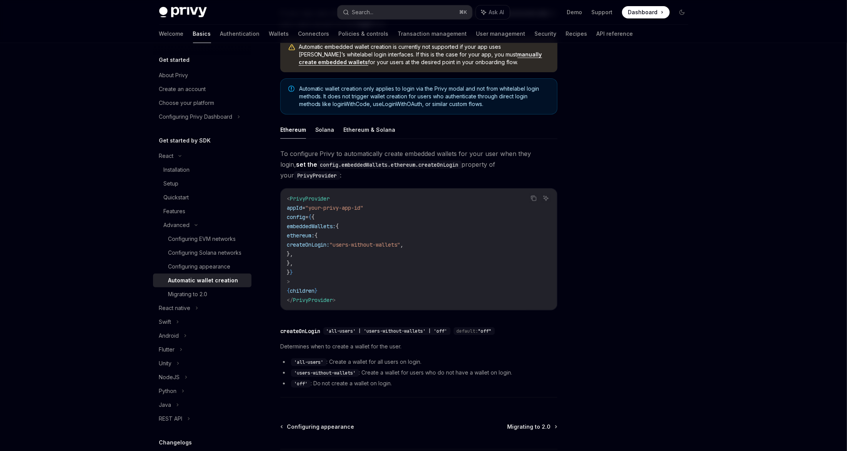
click at [438, 357] on li "'all-users' : Create a wallet for all users on login." at bounding box center [418, 361] width 277 height 9
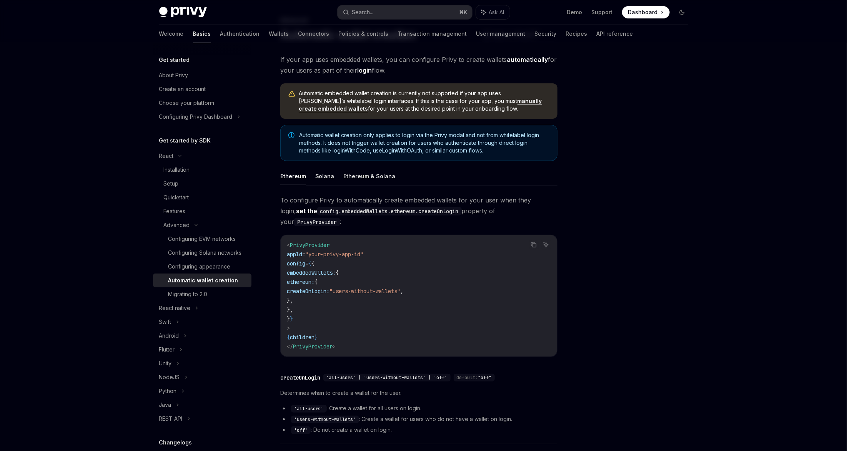
scroll to position [42, 0]
click at [324, 177] on button "Solana" at bounding box center [324, 177] width 19 height 18
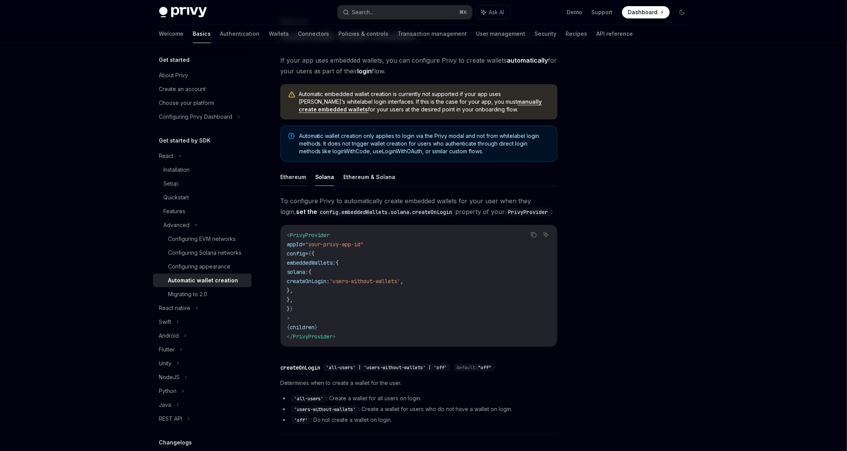
click at [293, 177] on button "Ethereum" at bounding box center [293, 177] width 26 height 18
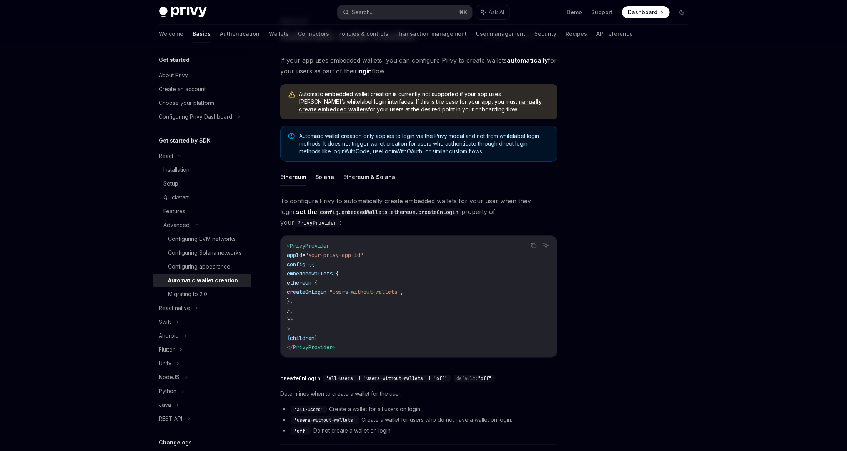
click at [385, 222] on div "To configure Privy to automatically create embedded wallets for your user when …" at bounding box center [418, 322] width 277 height 253
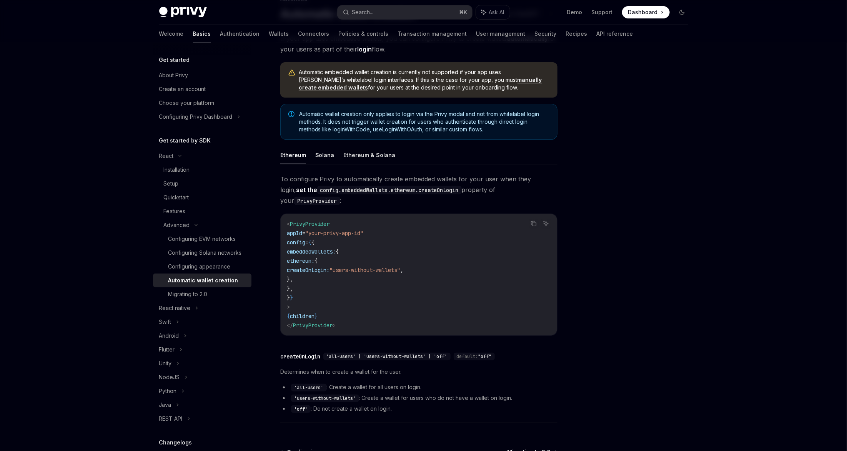
scroll to position [66, 0]
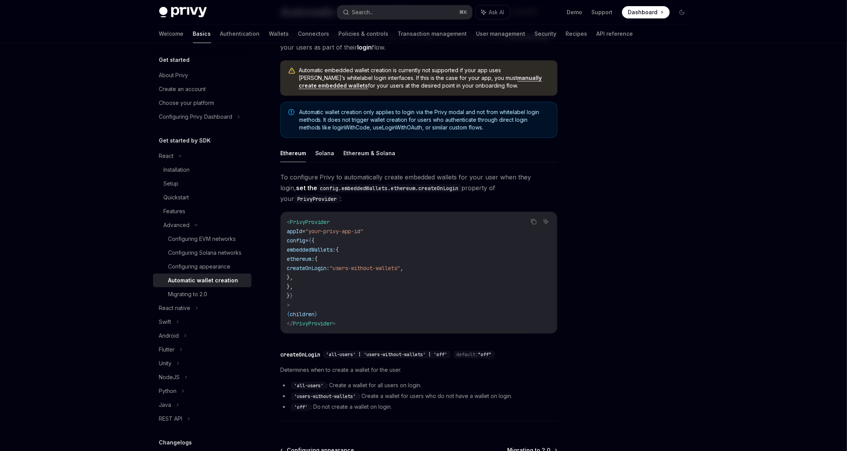
click at [316, 271] on code "< PrivyProvider appId = "your-privy-app-id" config = { { embeddedWallets: { eth…" at bounding box center [419, 273] width 264 height 111
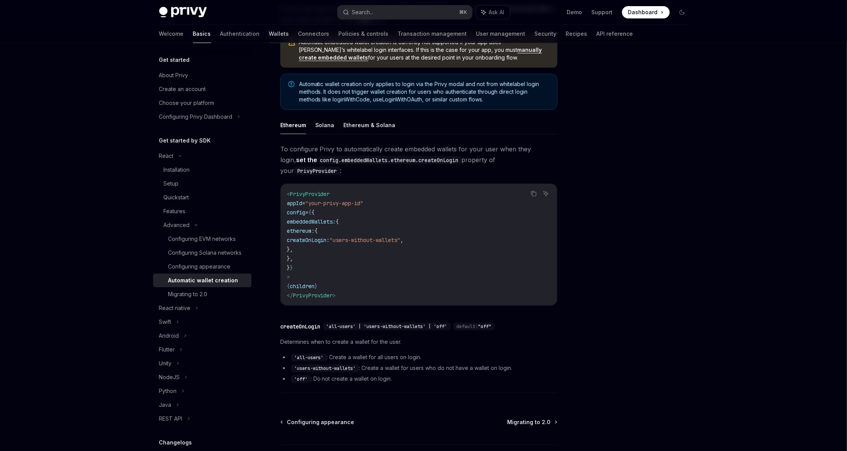
click at [269, 30] on link "Wallets" at bounding box center [279, 34] width 20 height 18
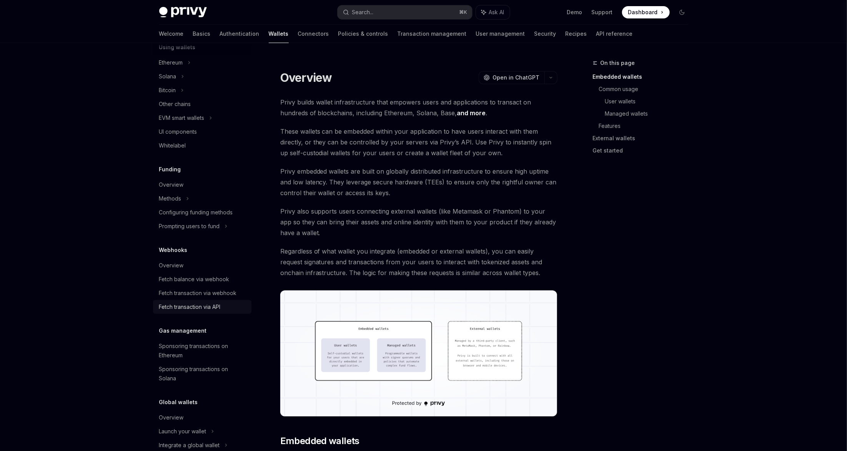
scroll to position [38, 0]
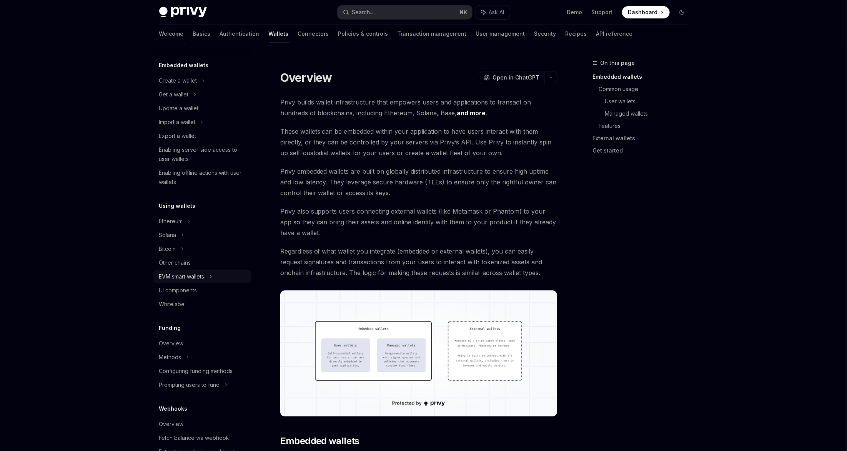
click at [190, 276] on div "EVM smart wallets" at bounding box center [181, 276] width 45 height 9
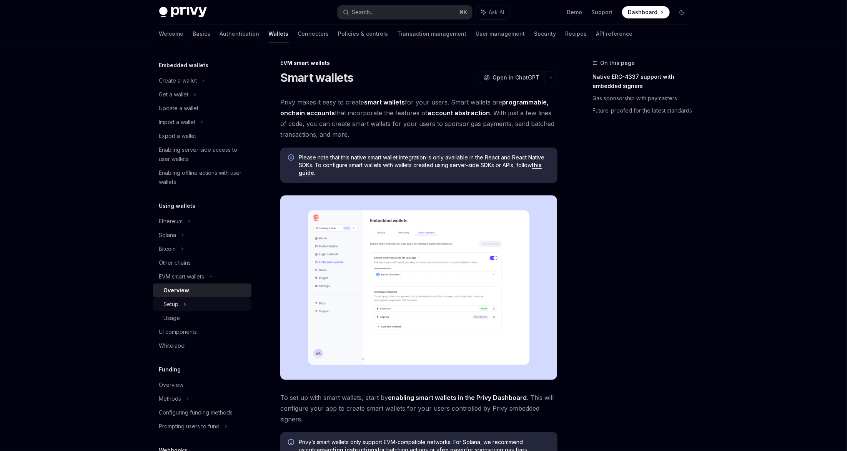
click at [198, 304] on div "Setup" at bounding box center [202, 304] width 98 height 14
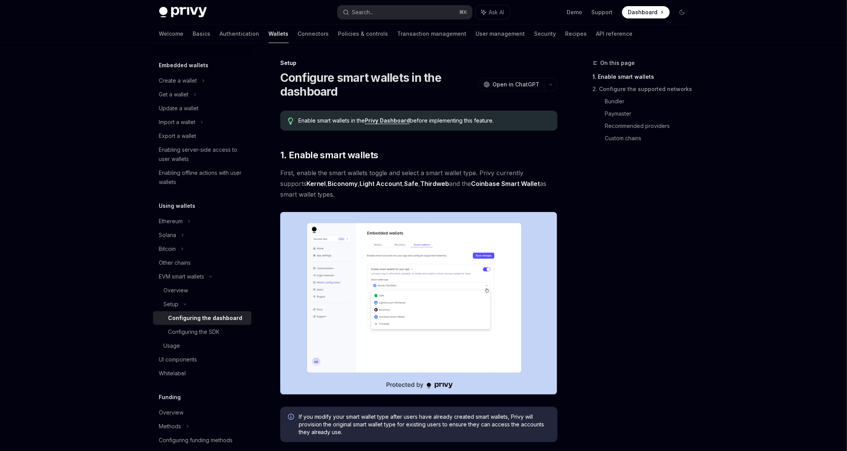
click at [220, 315] on div "Configuring the dashboard" at bounding box center [205, 318] width 74 height 9
click at [220, 327] on div "Configuring the SDK" at bounding box center [193, 331] width 51 height 9
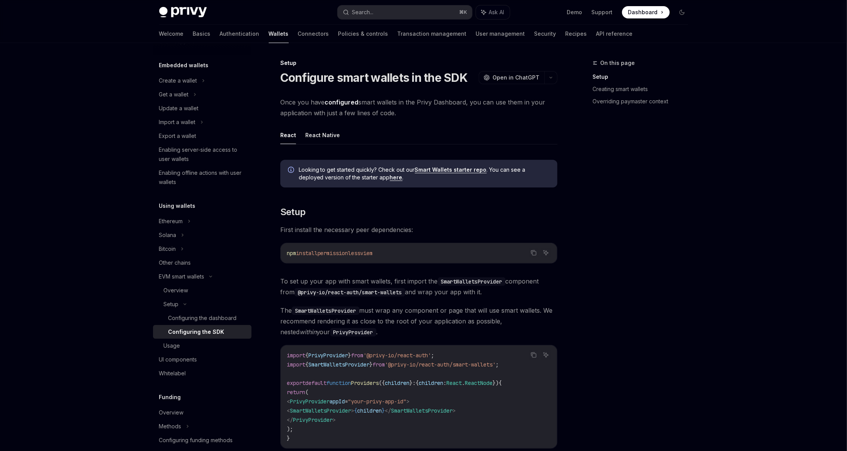
click at [393, 244] on div "npm install permissionless viem" at bounding box center [419, 253] width 276 height 20
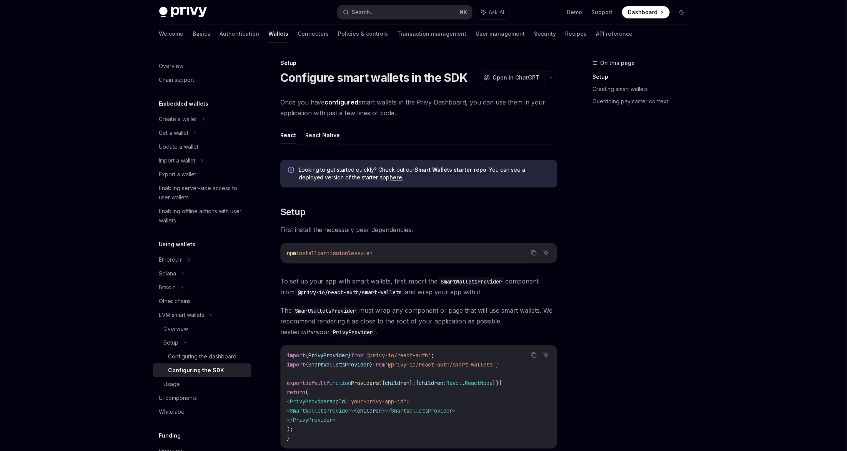
click at [311, 135] on button "React Native" at bounding box center [322, 135] width 35 height 18
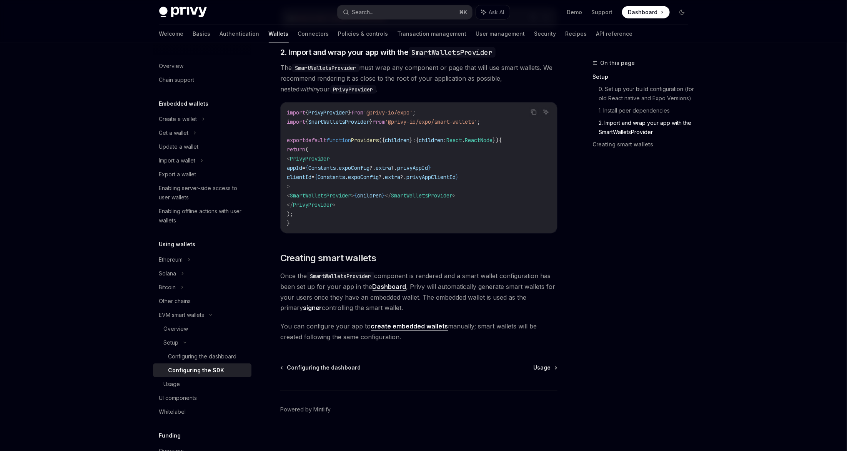
scroll to position [541, 0]
click at [416, 327] on link "create embedded wallets" at bounding box center [409, 326] width 77 height 8
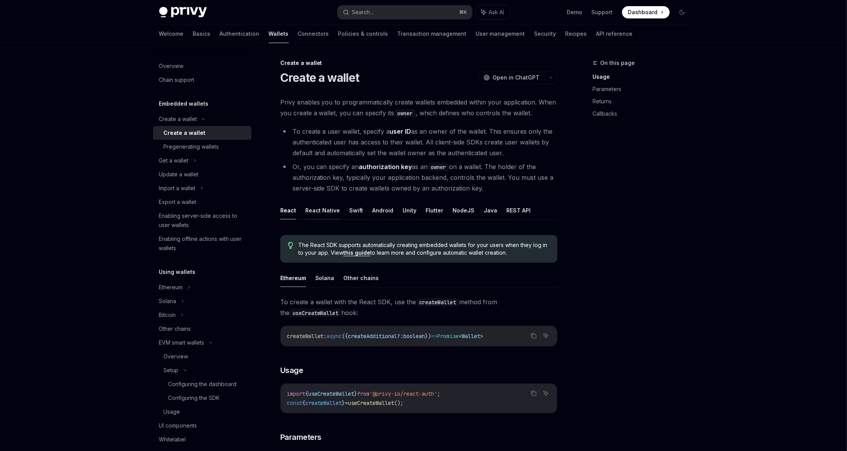
click at [320, 217] on button "React Native" at bounding box center [322, 210] width 35 height 18
click at [320, 214] on button "React Native" at bounding box center [322, 210] width 35 height 18
click at [372, 253] on link "this guide" at bounding box center [372, 252] width 27 height 7
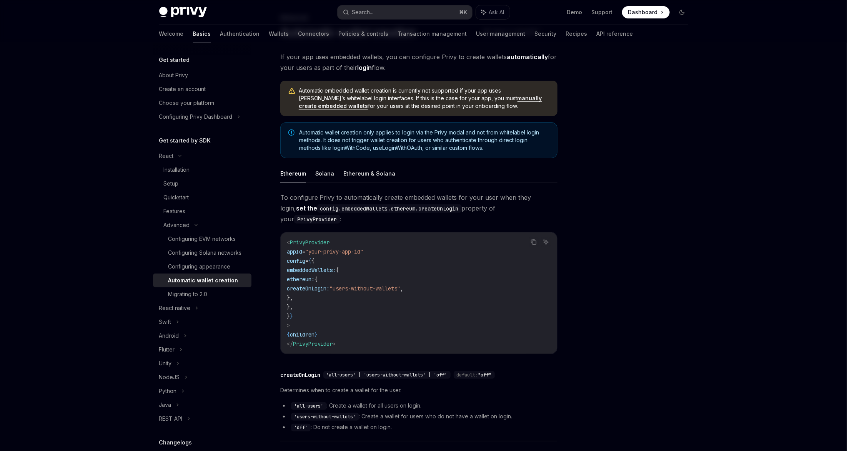
scroll to position [142, 0]
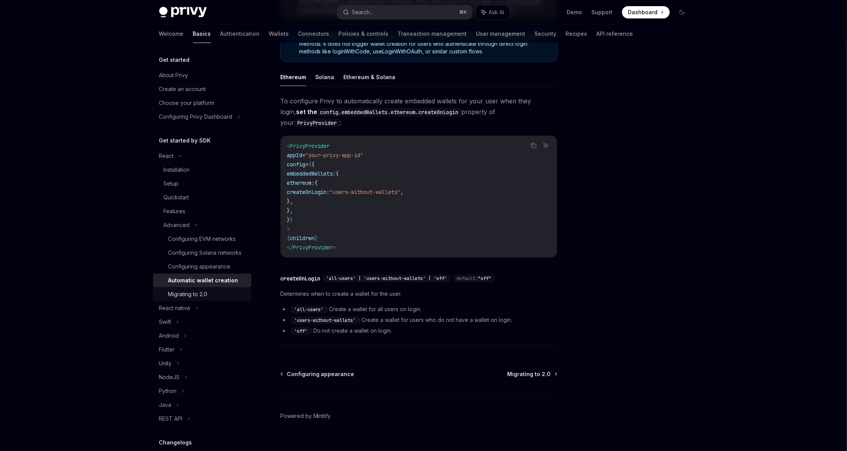
click at [189, 292] on div "Migrating to 2.0" at bounding box center [187, 294] width 39 height 9
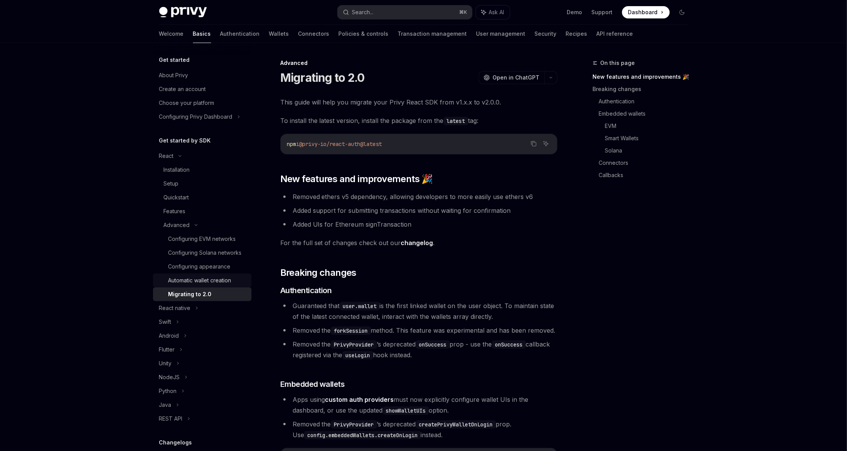
click at [202, 277] on div "Automatic wallet creation" at bounding box center [199, 280] width 63 height 9
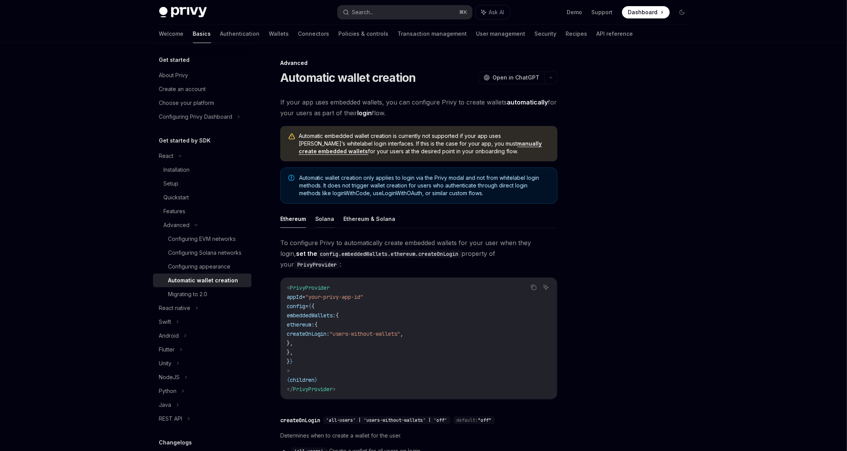
click at [318, 222] on button "Solana" at bounding box center [324, 219] width 19 height 18
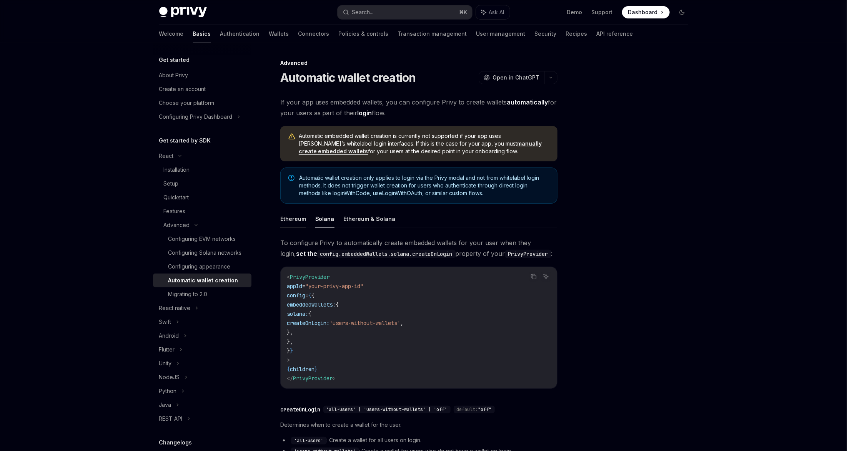
click at [297, 222] on button "Ethereum" at bounding box center [293, 219] width 26 height 18
type textarea "*"
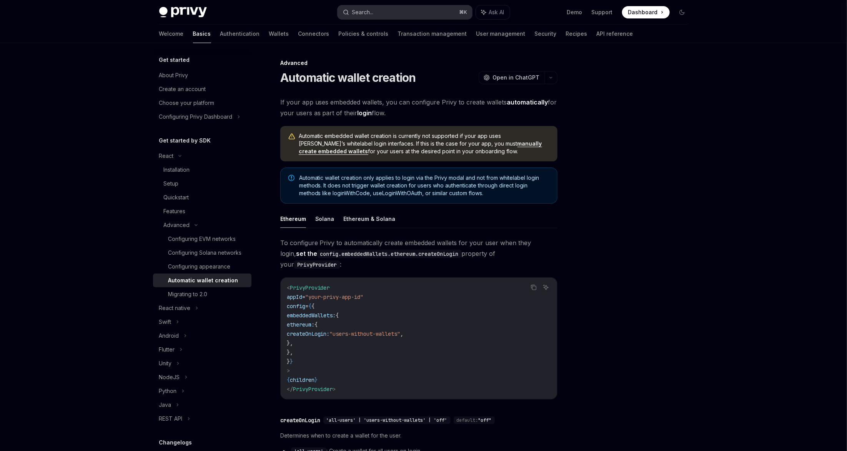
click at [380, 16] on button "Search... ⌘ K" at bounding box center [404, 12] width 135 height 14
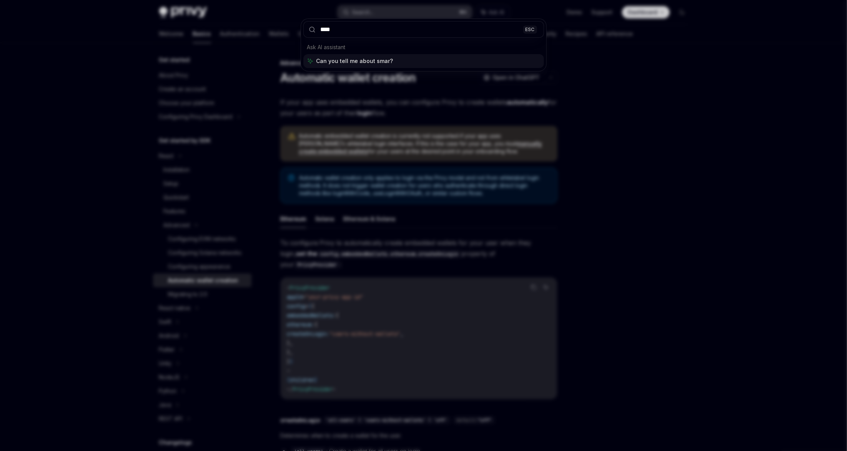
type input "*****"
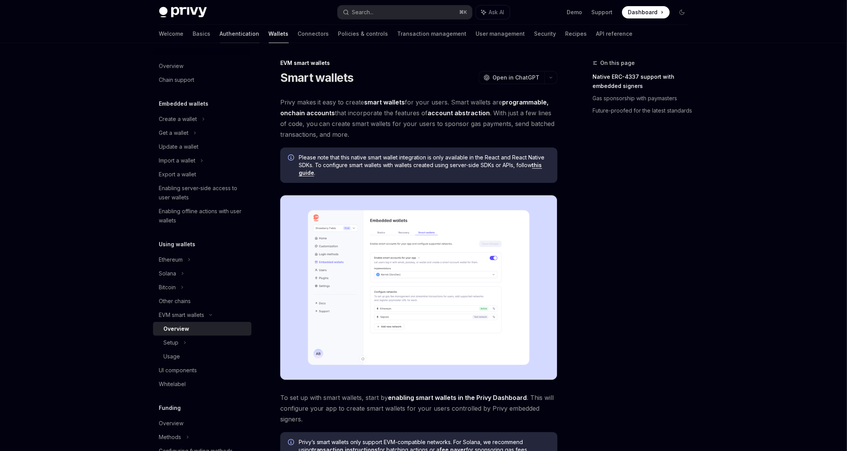
click at [220, 29] on link "Authentication" at bounding box center [240, 34] width 40 height 18
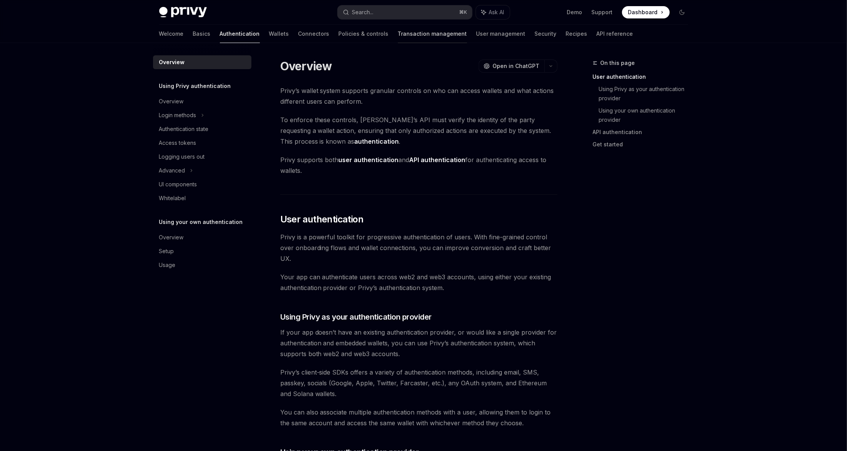
click at [398, 32] on link "Transaction management" at bounding box center [432, 34] width 69 height 18
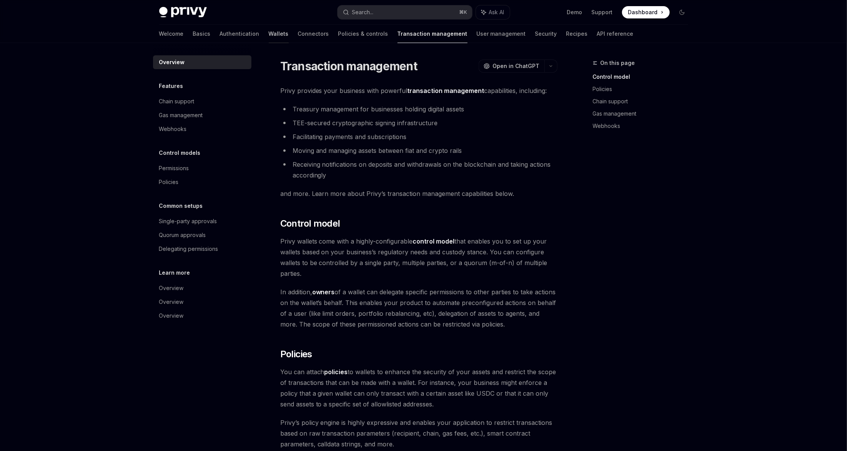
click at [269, 33] on link "Wallets" at bounding box center [279, 34] width 20 height 18
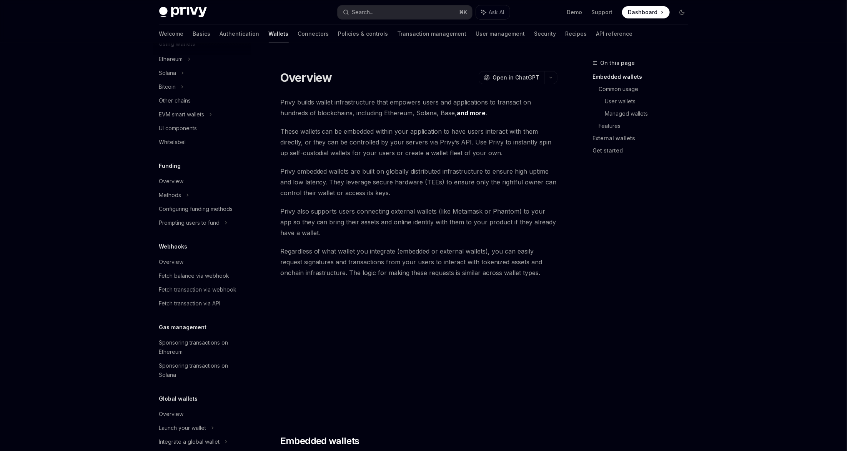
scroll to position [206, 0]
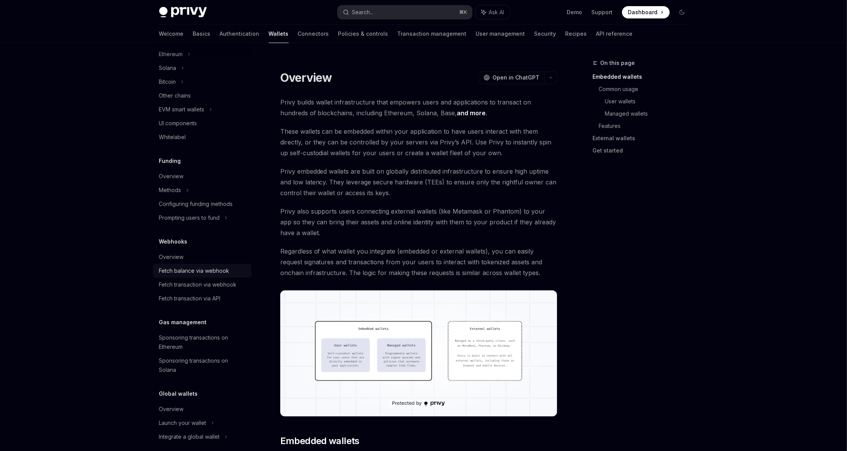
click at [215, 273] on div "Fetch balance via webhook" at bounding box center [194, 270] width 70 height 9
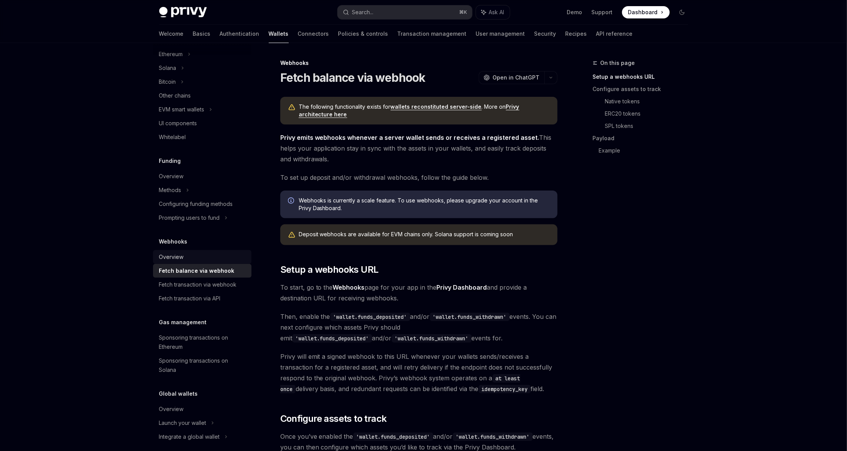
click at [216, 252] on div "Overview" at bounding box center [203, 256] width 88 height 9
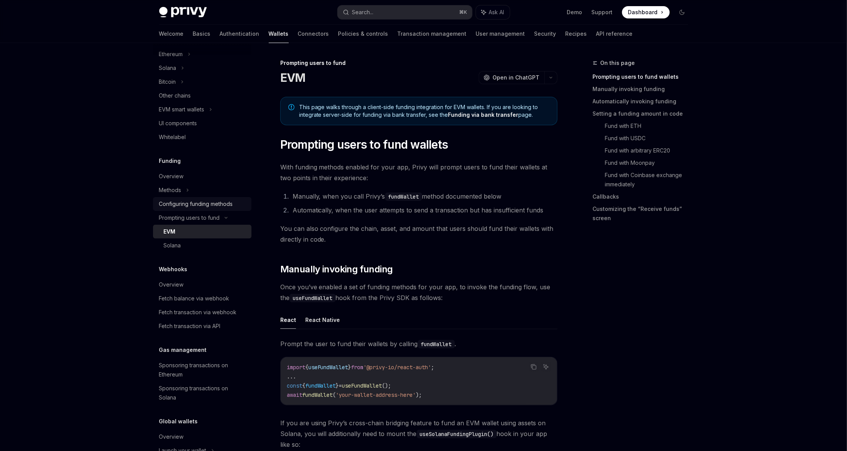
click at [213, 208] on div "Configuring funding methods" at bounding box center [196, 203] width 74 height 9
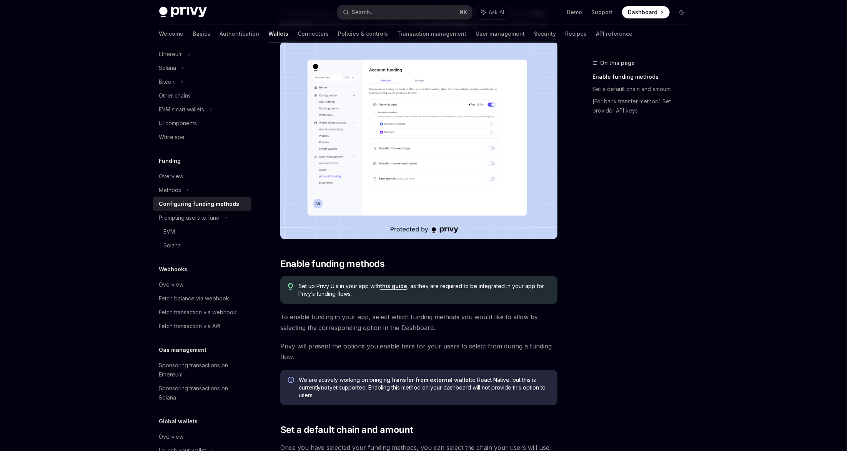
scroll to position [82, 0]
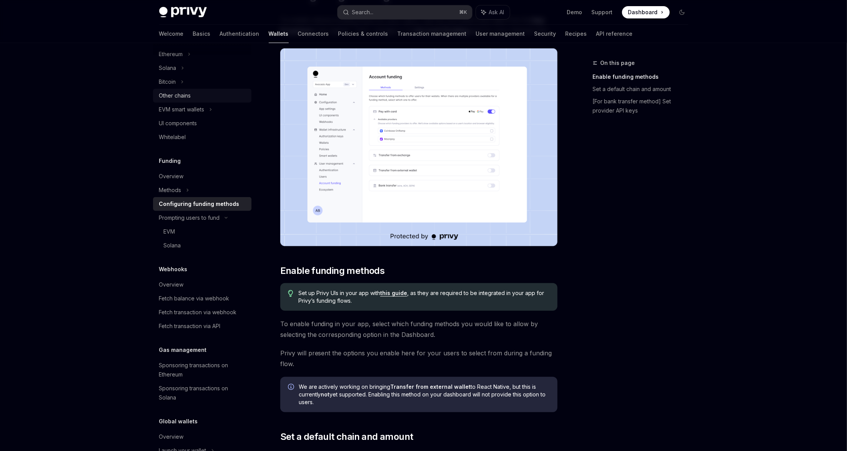
click at [178, 102] on link "Other chains" at bounding box center [202, 96] width 98 height 14
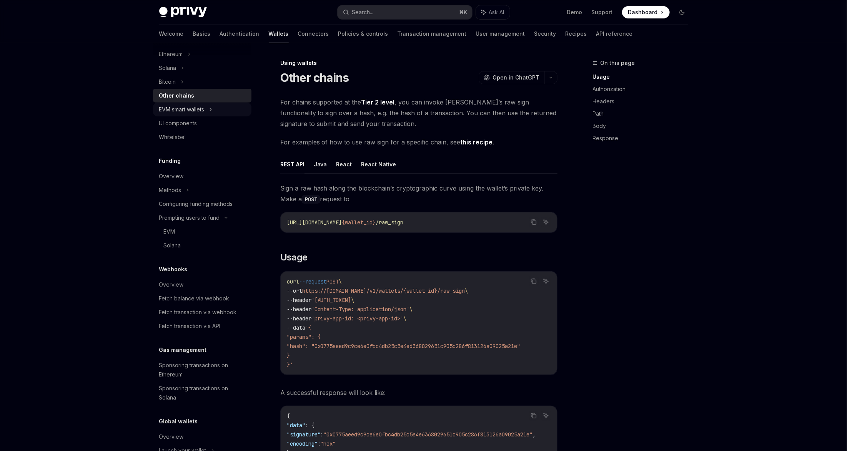
click at [178, 106] on div "EVM smart wallets" at bounding box center [181, 109] width 45 height 9
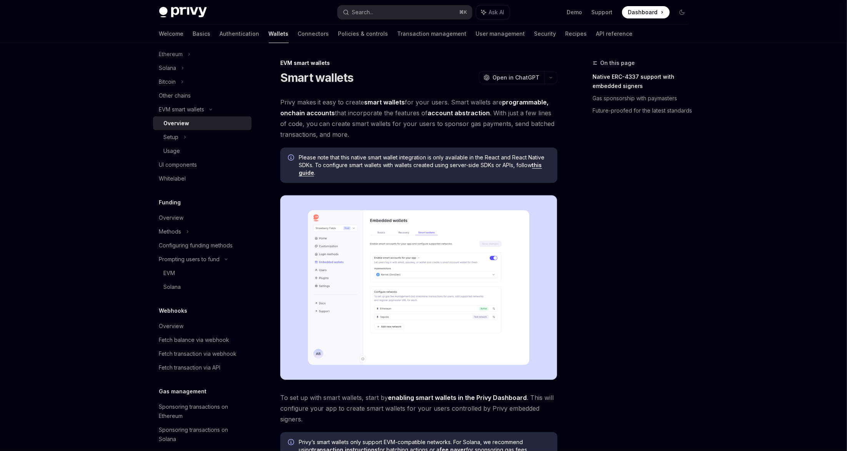
click at [542, 164] on link "this guide" at bounding box center [420, 169] width 243 height 15
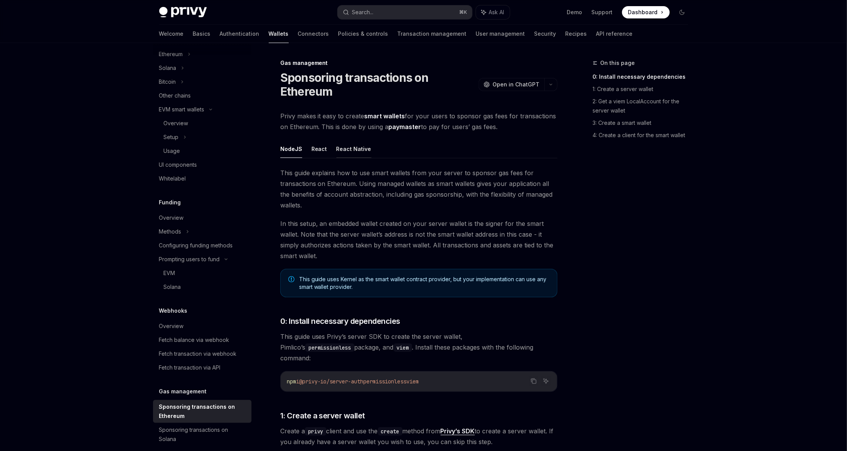
click at [347, 148] on button "React Native" at bounding box center [353, 149] width 35 height 18
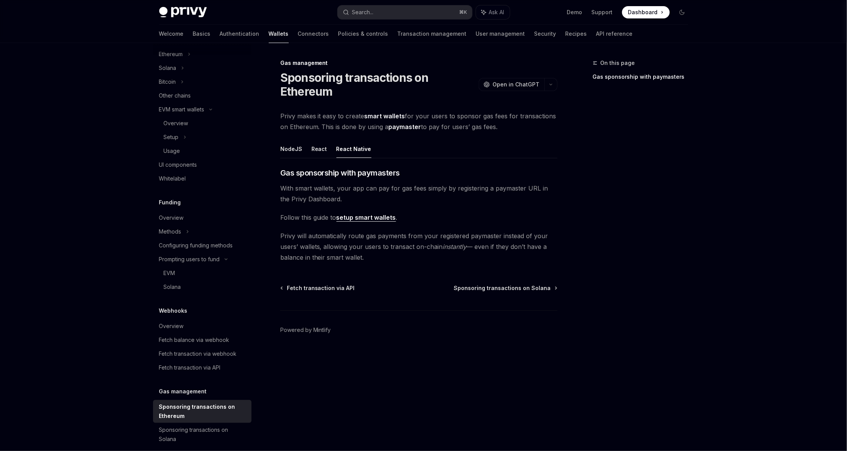
click at [354, 221] on span "Follow this guide to setup smart wallets ." at bounding box center [418, 217] width 277 height 11
click at [354, 217] on link "setup smart wallets" at bounding box center [366, 218] width 60 height 8
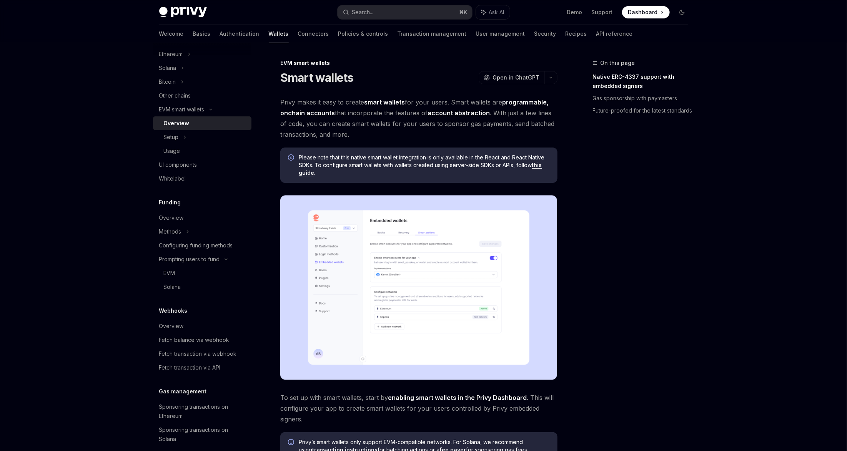
scroll to position [134, 0]
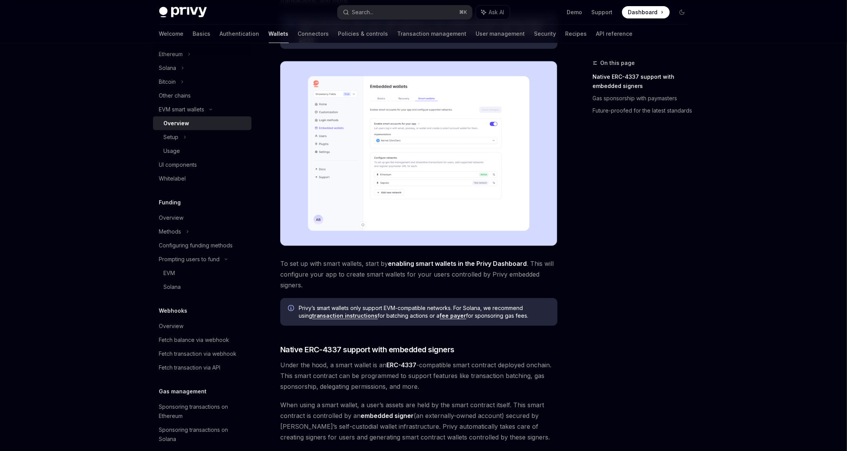
click at [419, 262] on link "enabling smart wallets in the Privy Dashboard" at bounding box center [457, 264] width 139 height 8
type textarea "*"
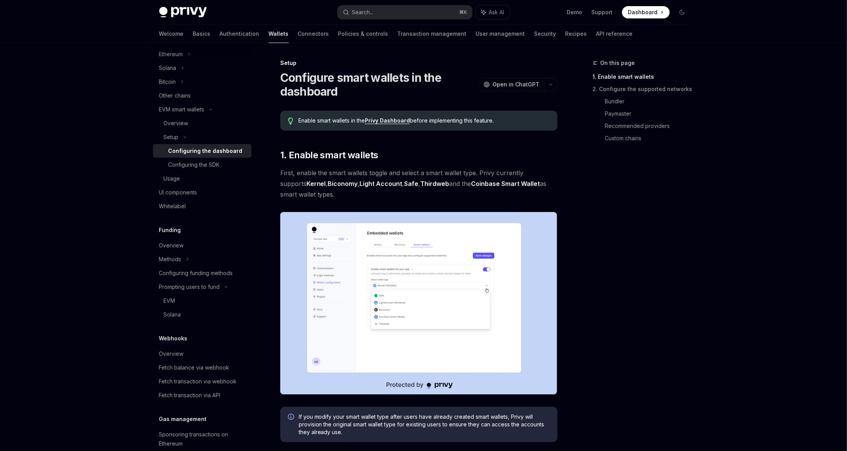
click at [388, 120] on link "Privy Dashboard" at bounding box center [387, 120] width 45 height 7
